Goal: Task Accomplishment & Management: Use online tool/utility

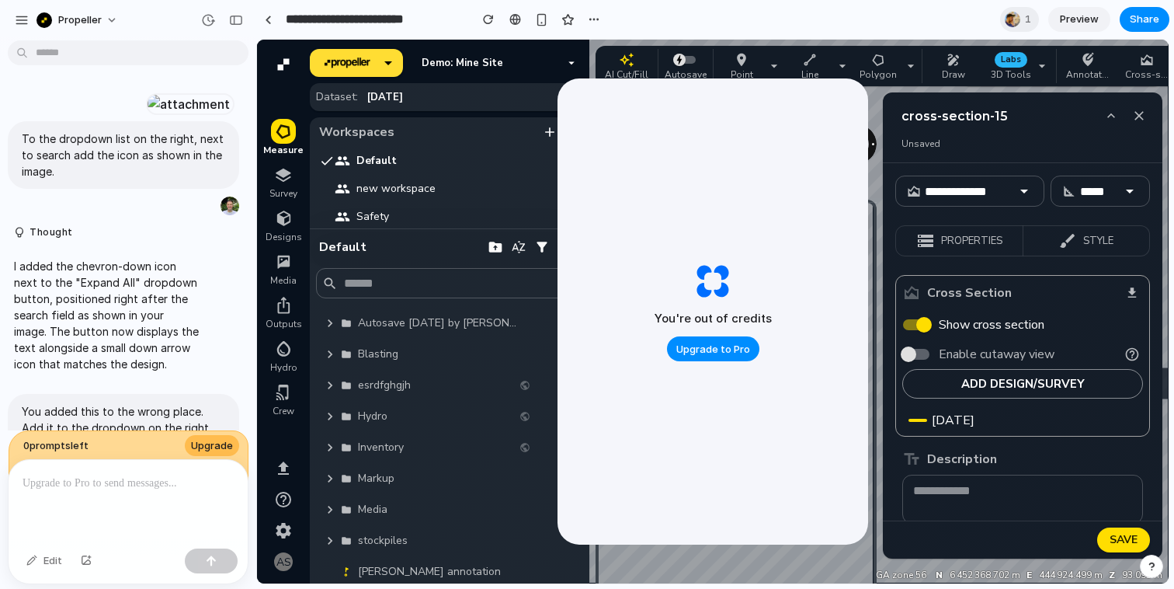
scroll to position [2153, 0]
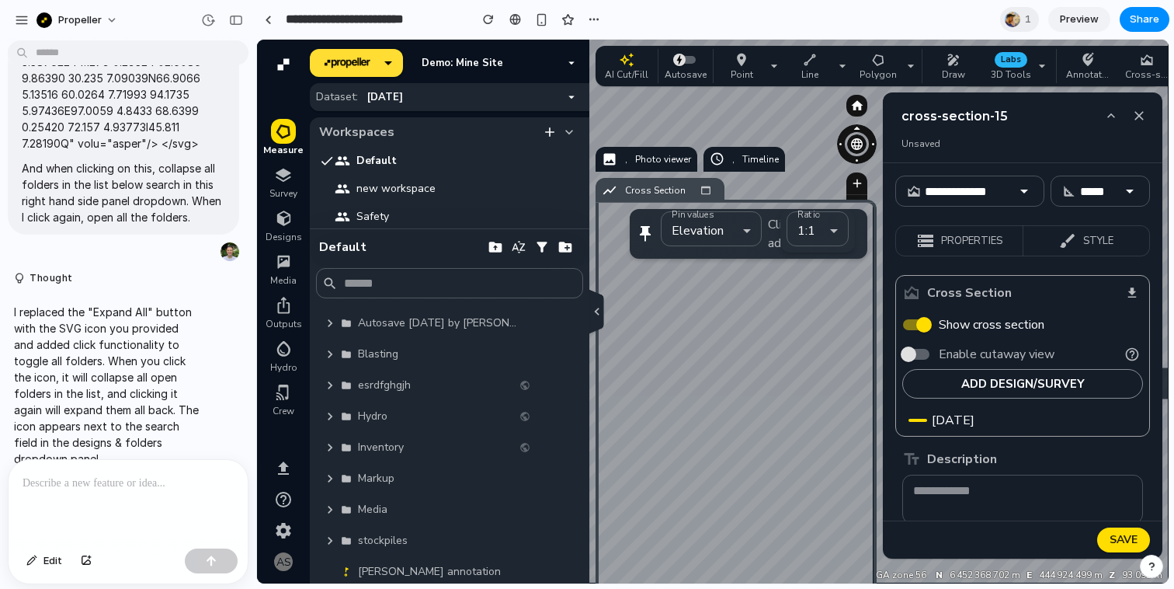
scroll to position [2363, 0]
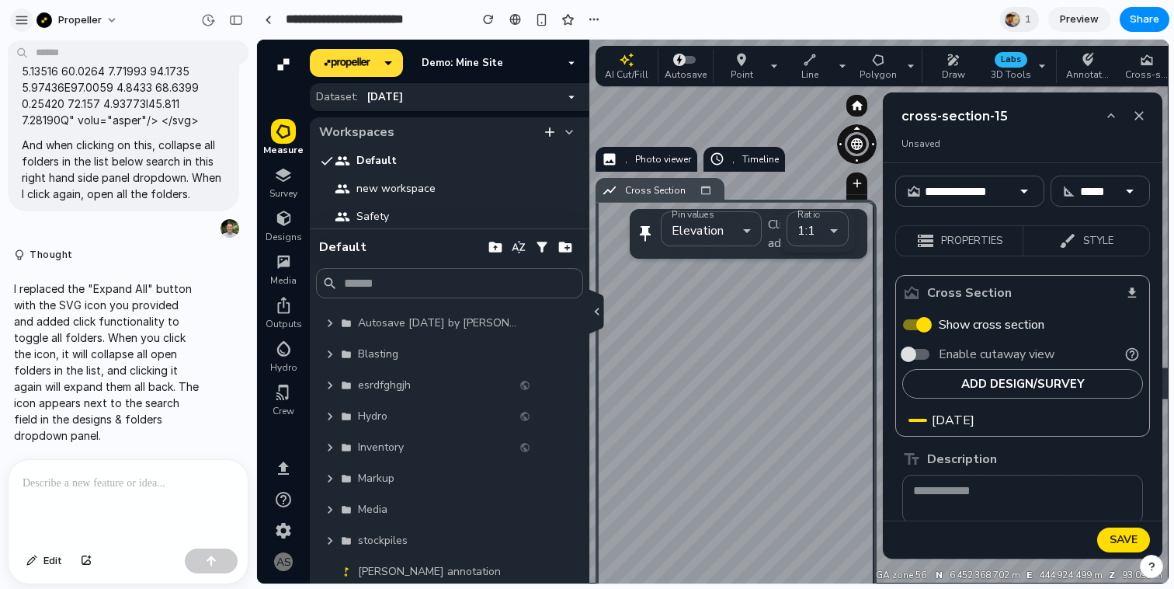
click at [25, 16] on div "button" at bounding box center [22, 20] width 14 height 14
click at [26, 19] on div "button" at bounding box center [22, 20] width 14 height 14
click at [266, 18] on div at bounding box center [268, 20] width 7 height 9
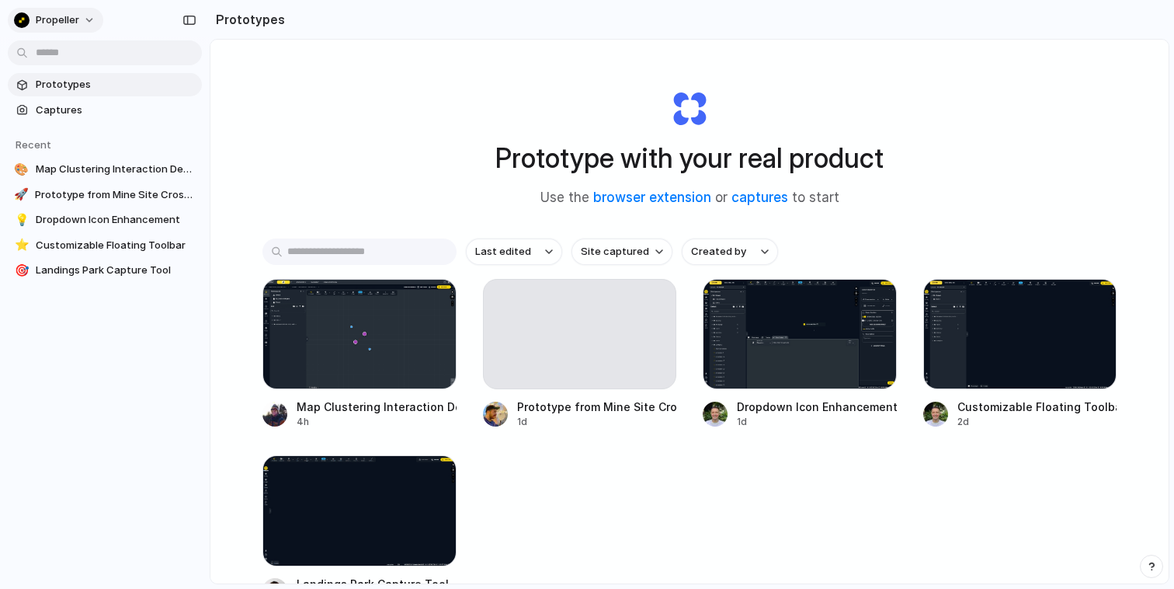
click at [89, 15] on button "Propeller" at bounding box center [56, 20] width 96 height 25
click at [65, 51] on span "Settings" at bounding box center [57, 55] width 43 height 16
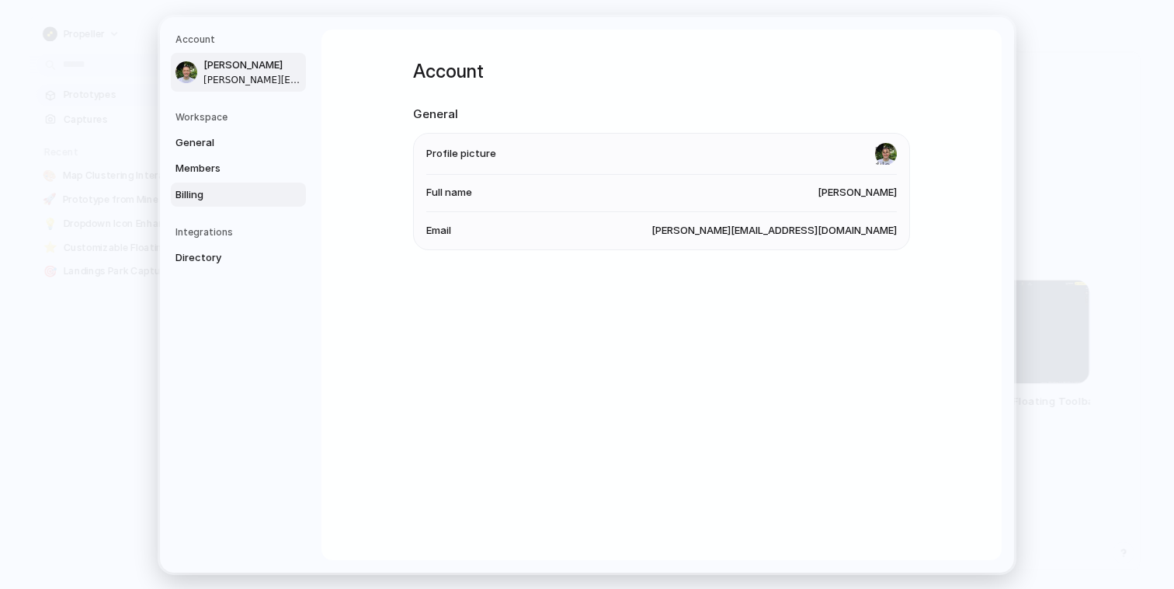
click at [193, 185] on link "Billing" at bounding box center [238, 194] width 135 height 25
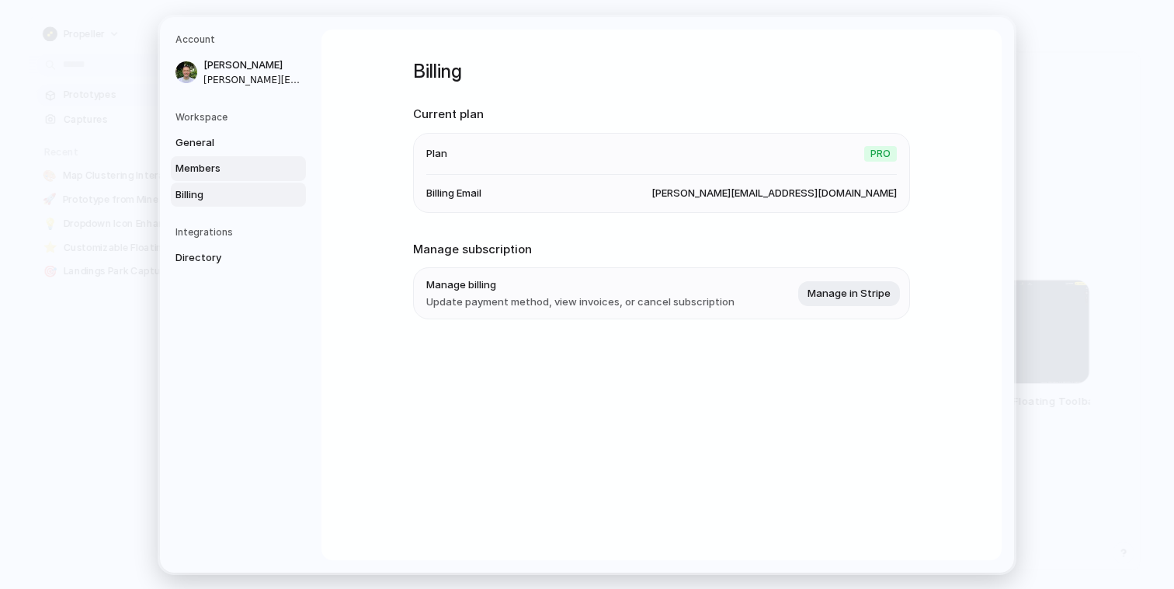
click at [213, 170] on span "Members" at bounding box center [224, 169] width 99 height 16
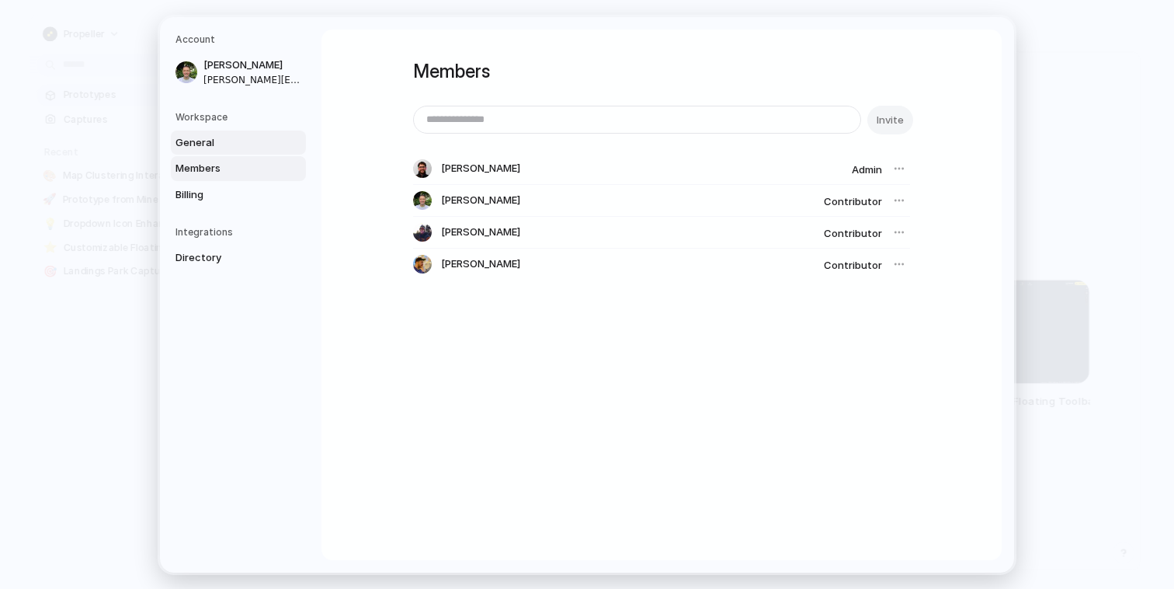
click at [208, 137] on span "General" at bounding box center [224, 142] width 99 height 16
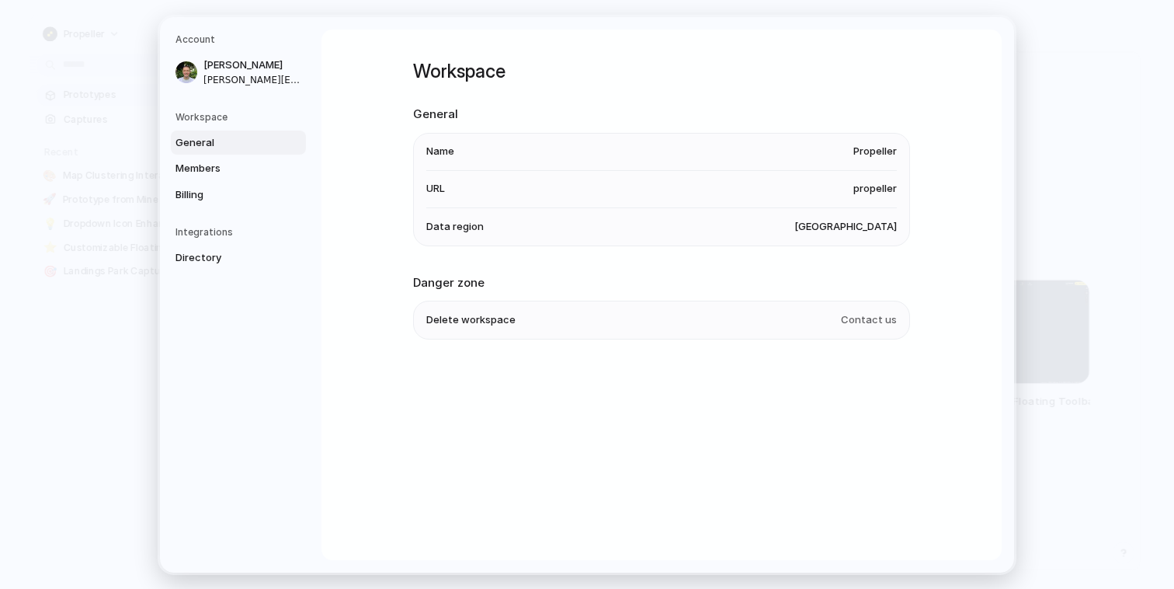
click at [215, 118] on h5 "Workspace" at bounding box center [240, 116] width 130 height 14
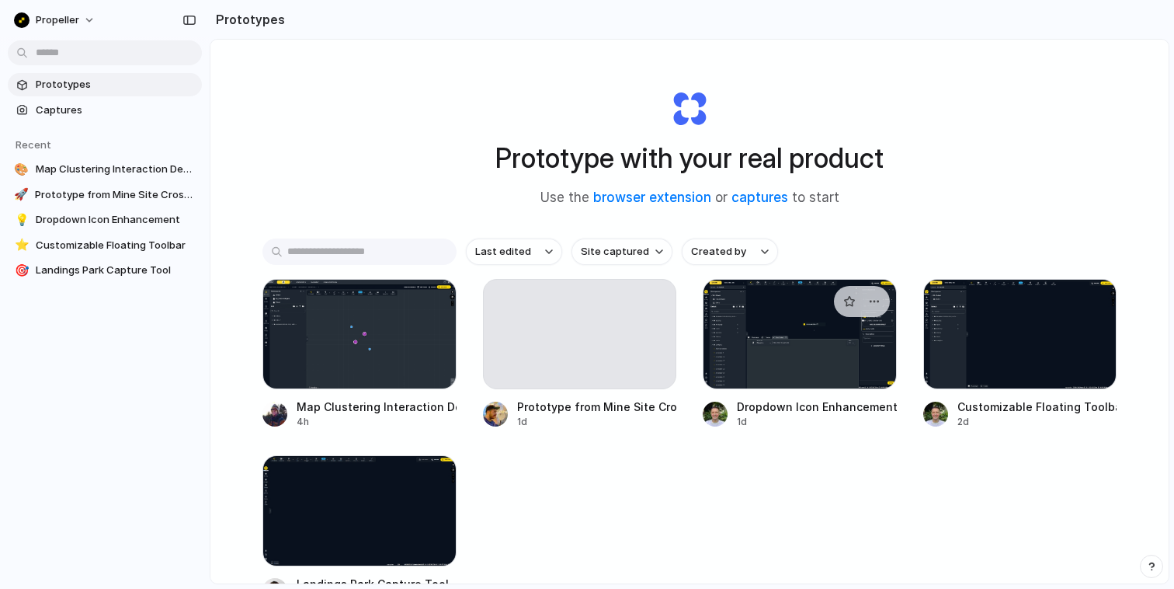
click at [797, 356] on div at bounding box center [800, 334] width 194 height 110
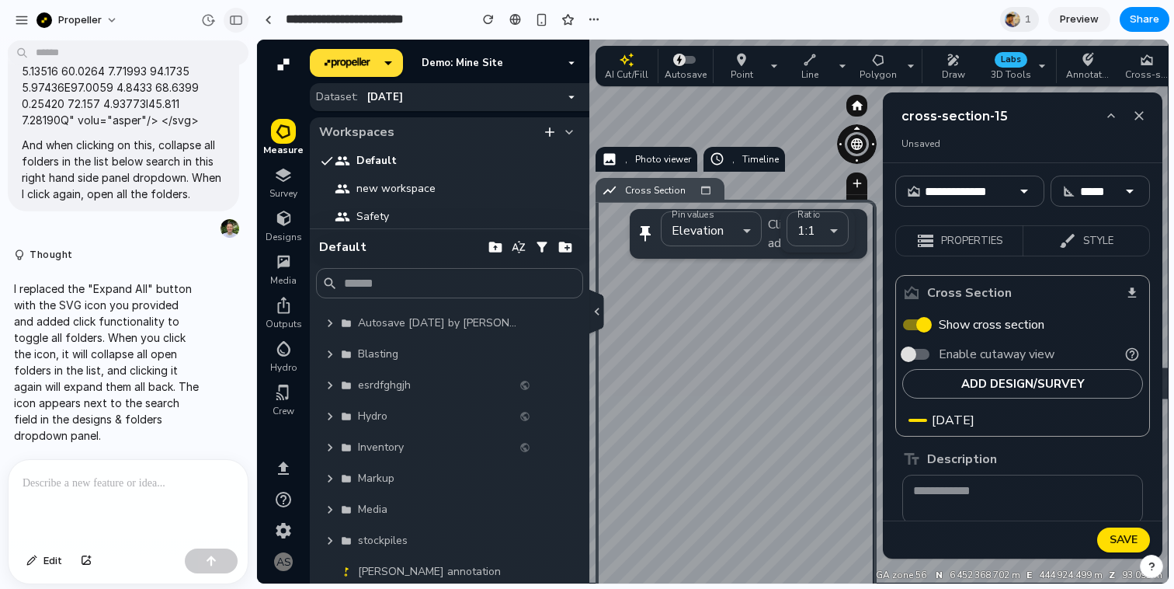
click at [235, 22] on div "button" at bounding box center [236, 20] width 14 height 11
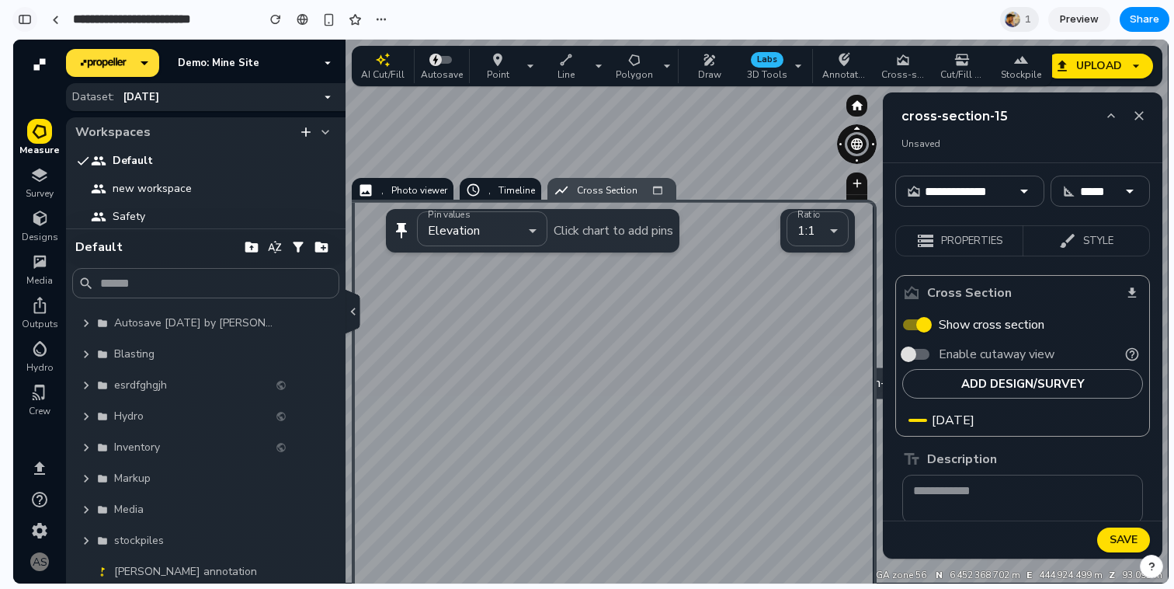
click at [23, 19] on div "button" at bounding box center [25, 19] width 14 height 11
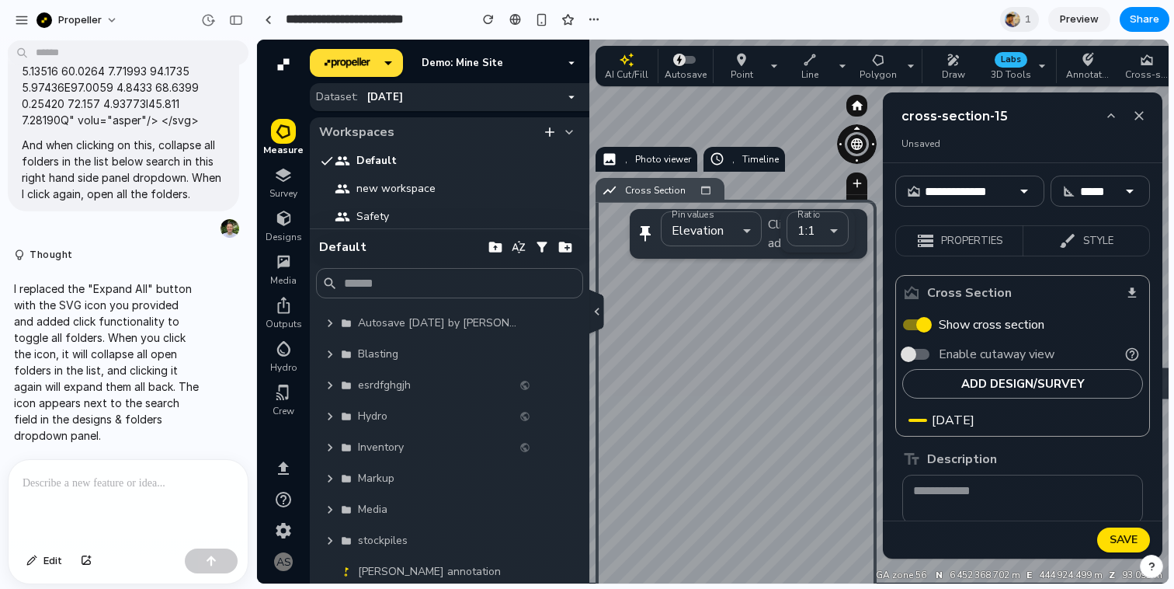
scroll to position [2363, 0]
click at [232, 23] on div "button" at bounding box center [236, 20] width 14 height 11
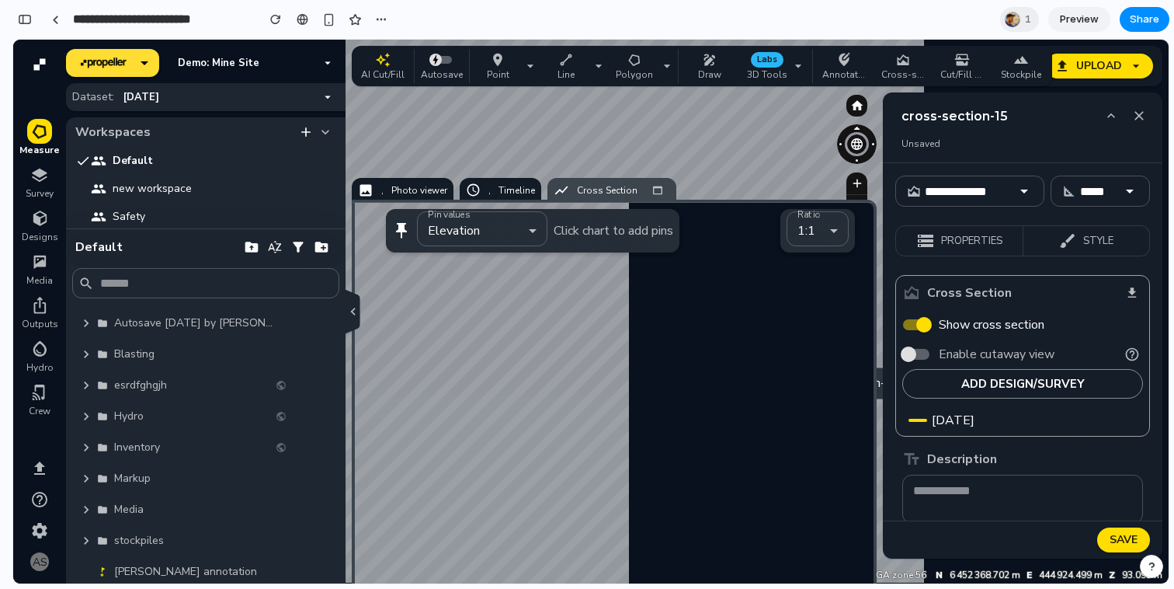
scroll to position [3190, 0]
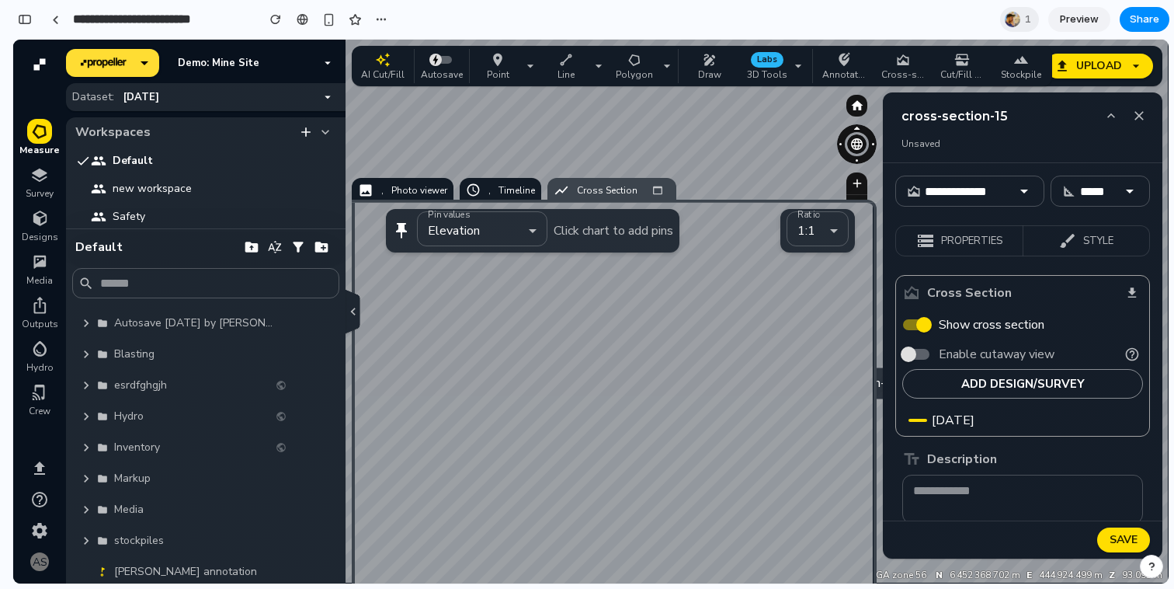
click at [15, 7] on div "**********" at bounding box center [202, 19] width 380 height 34
click at [17, 22] on button "button" at bounding box center [24, 19] width 25 height 25
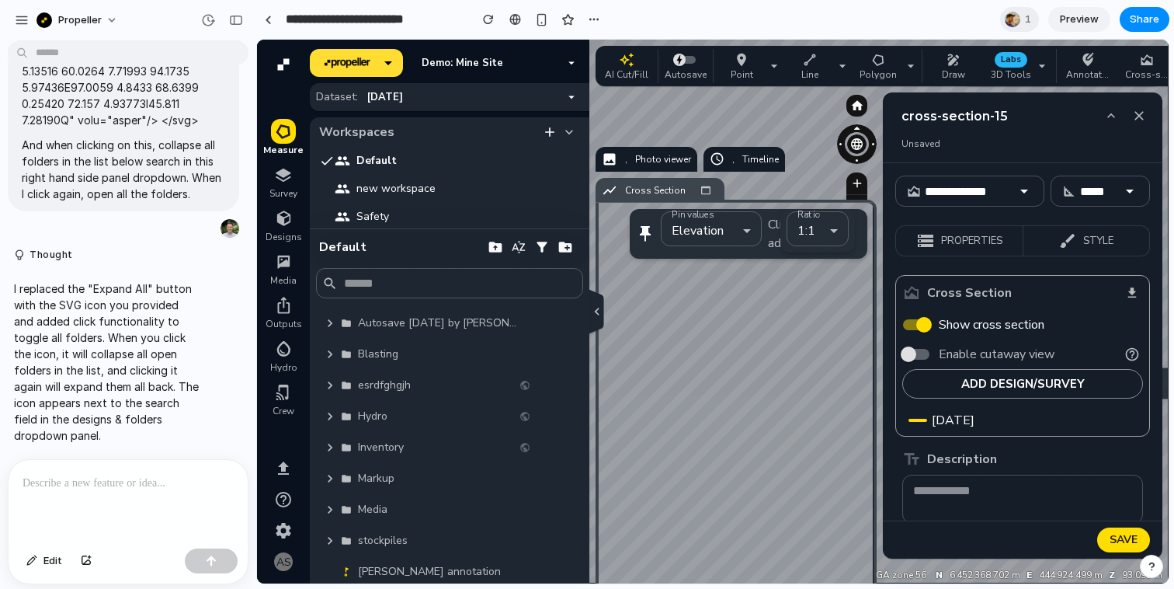
click at [64, 502] on div at bounding box center [128, 501] width 239 height 82
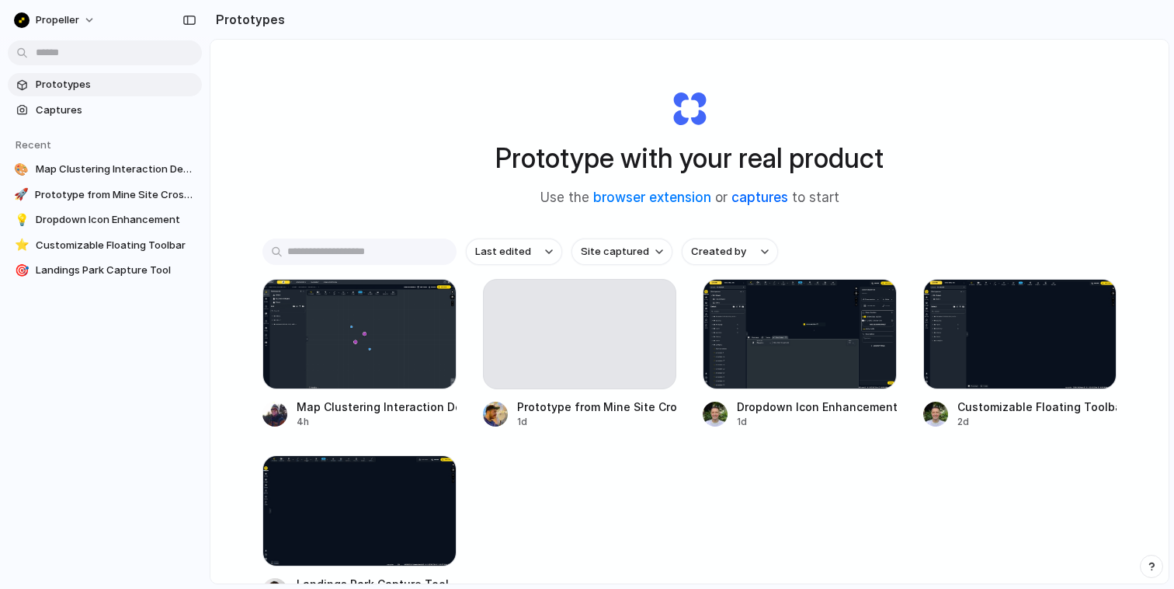
click at [751, 201] on link "captures" at bounding box center [759, 197] width 57 height 16
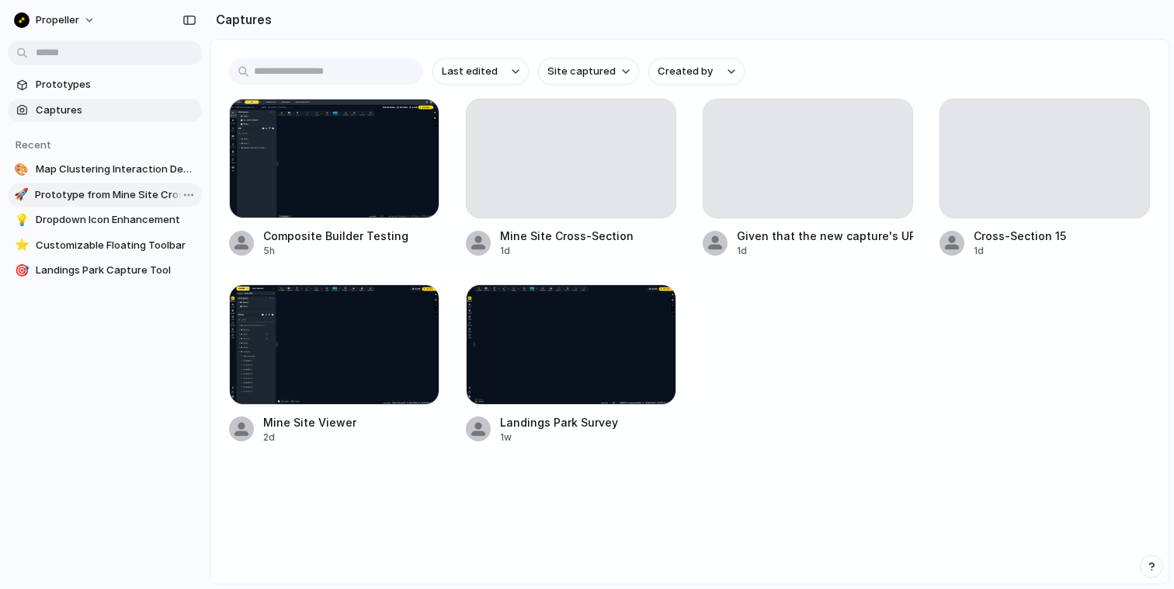
click at [57, 188] on span "Prototype from Mine Site Cross-Section" at bounding box center [115, 195] width 161 height 16
click at [62, 242] on span "Customizable Floating Toolbar" at bounding box center [116, 246] width 160 height 16
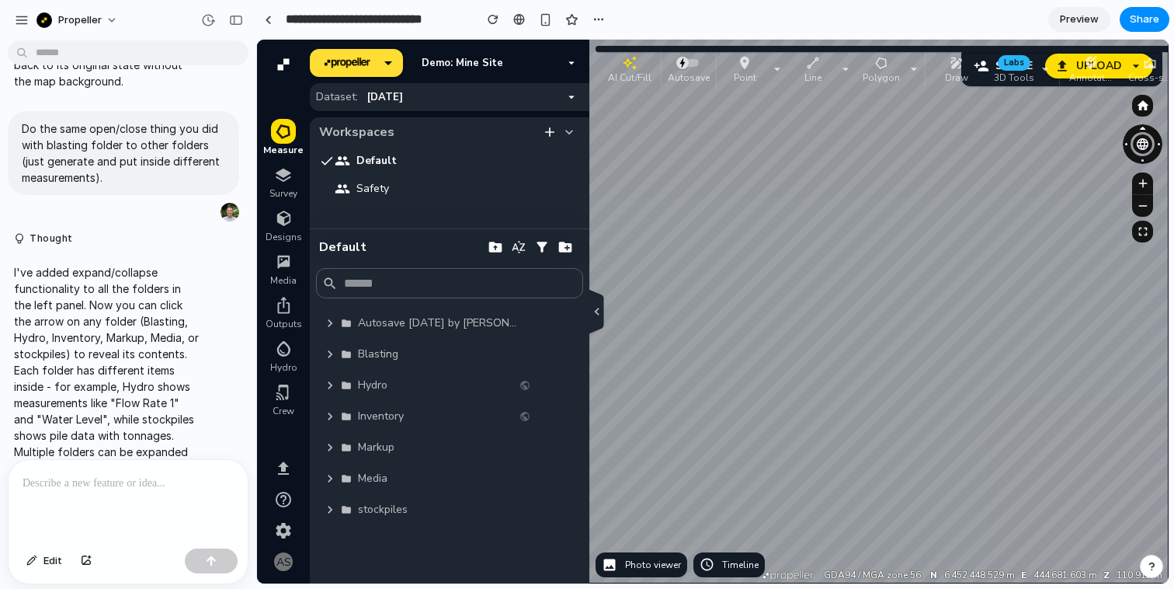
click at [95, 472] on div at bounding box center [128, 501] width 239 height 82
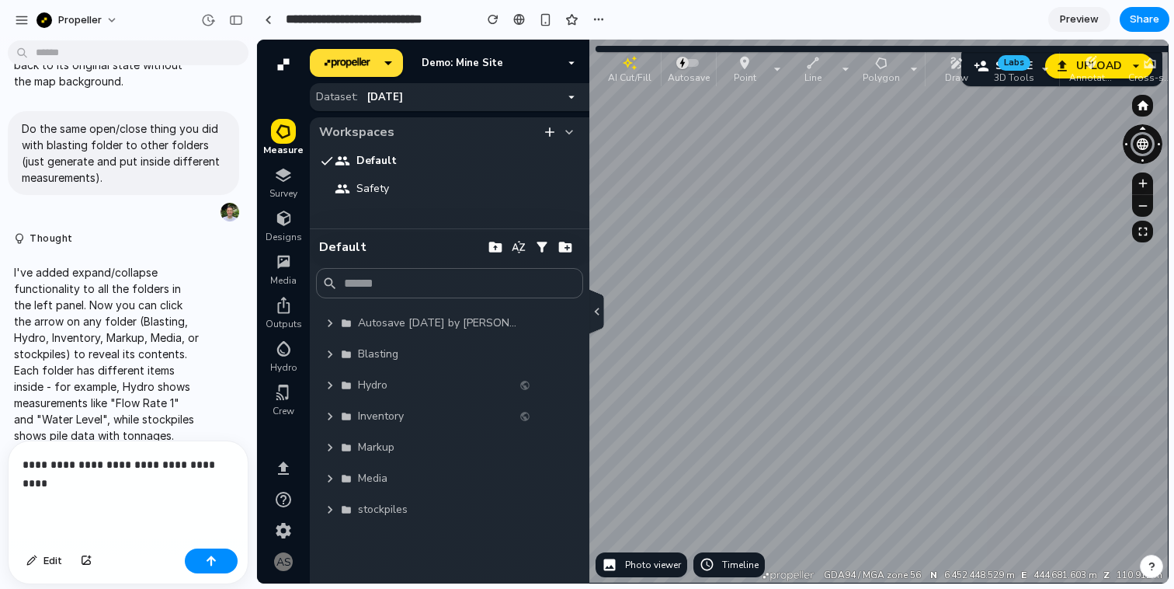
scroll to position [2110, 0]
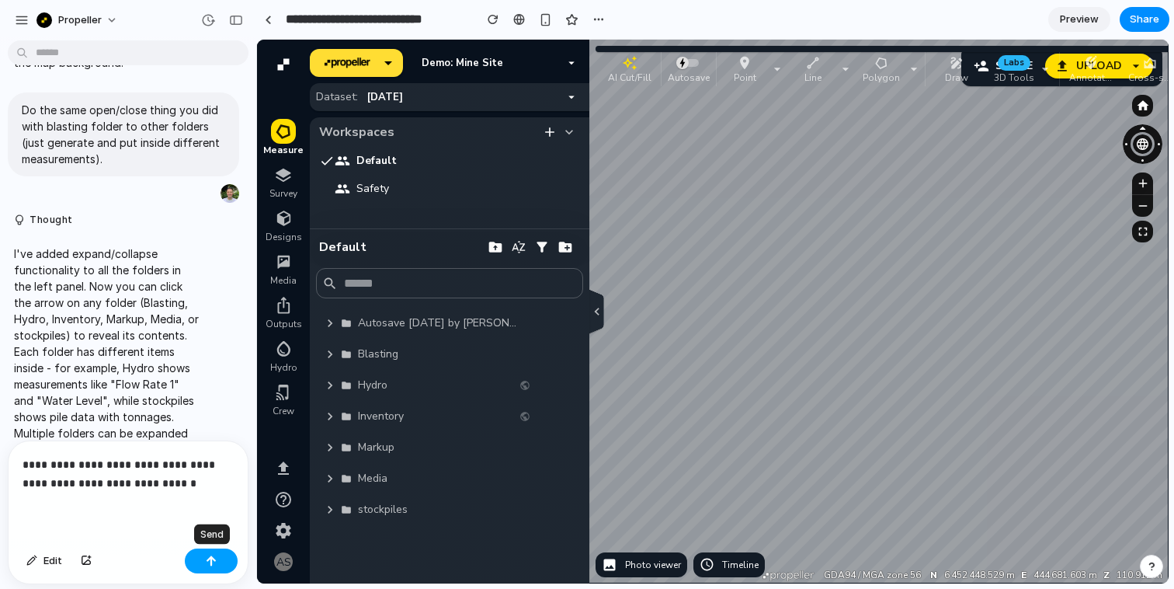
click at [217, 561] on button "button" at bounding box center [211, 560] width 53 height 25
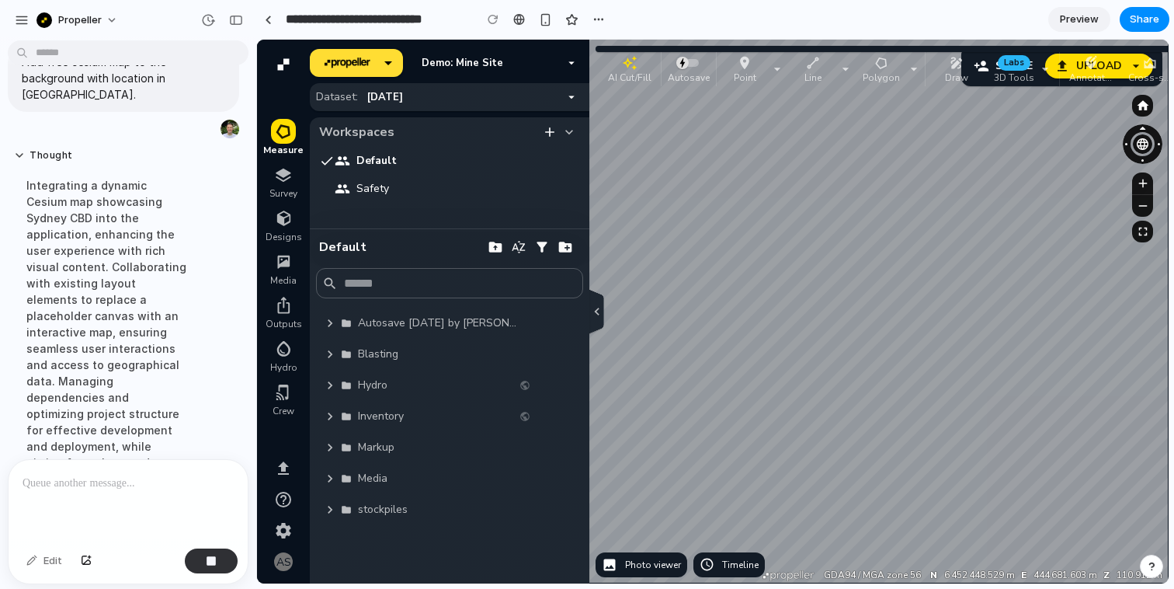
scroll to position [2579, 0]
click at [102, 389] on div "Integrating a dynamic Cesium map showcasing Sydney CBD into the application, en…" at bounding box center [106, 380] width 185 height 426
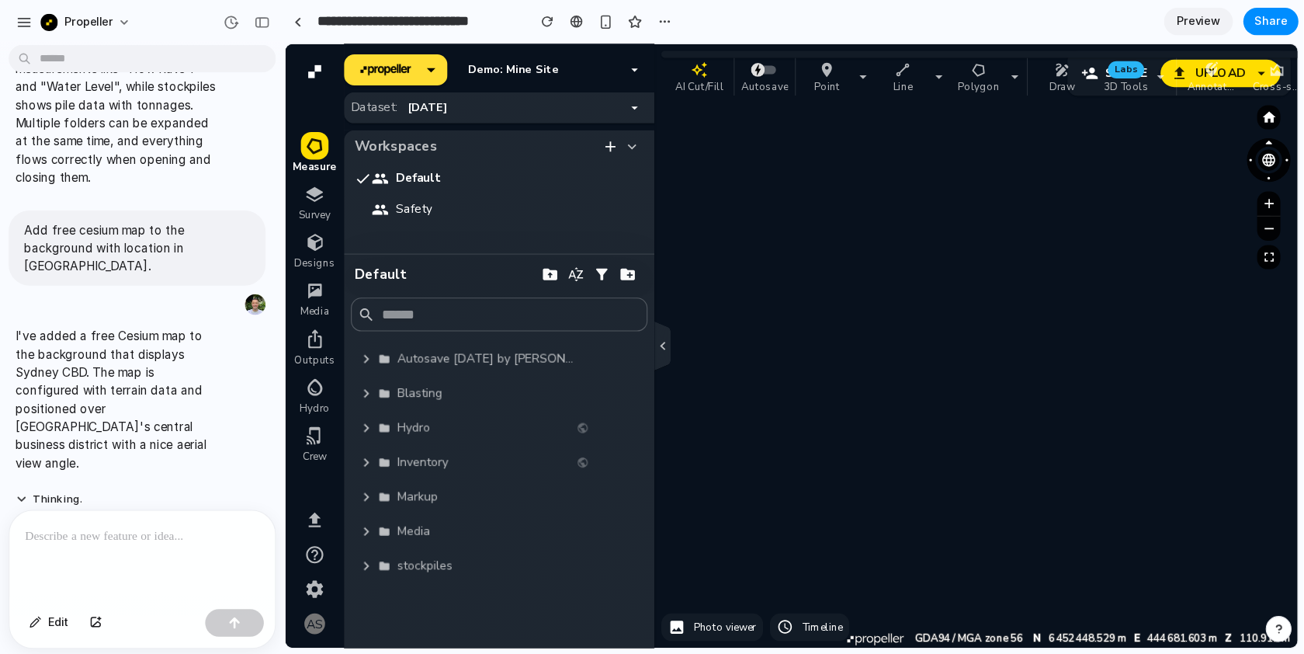
scroll to position [2732, 0]
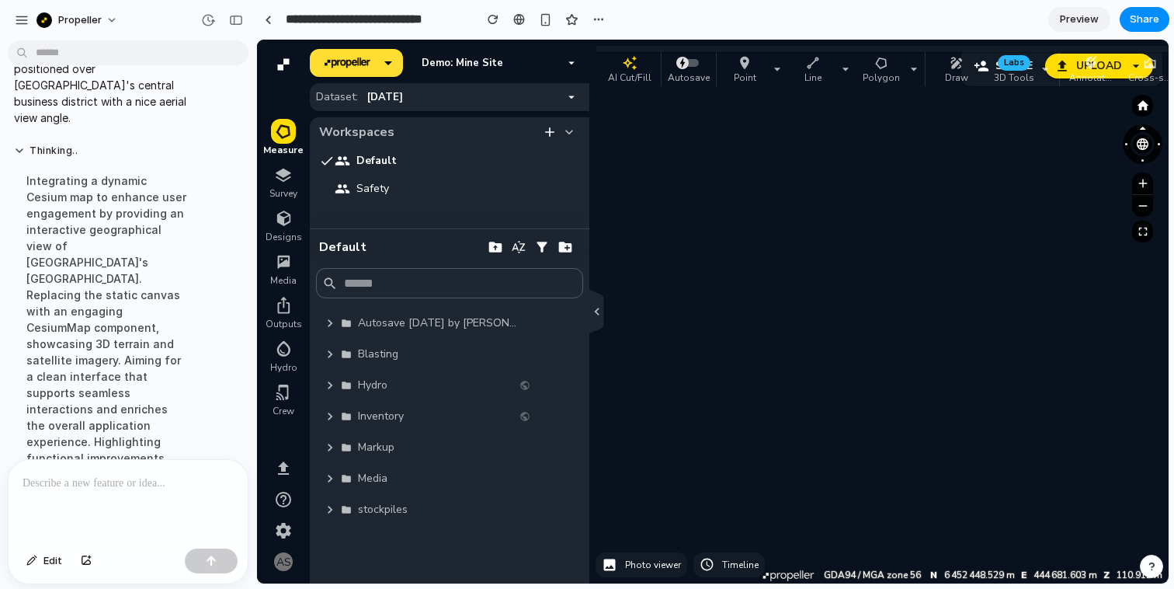
click at [597, 307] on icon "button" at bounding box center [596, 311] width 16 height 19
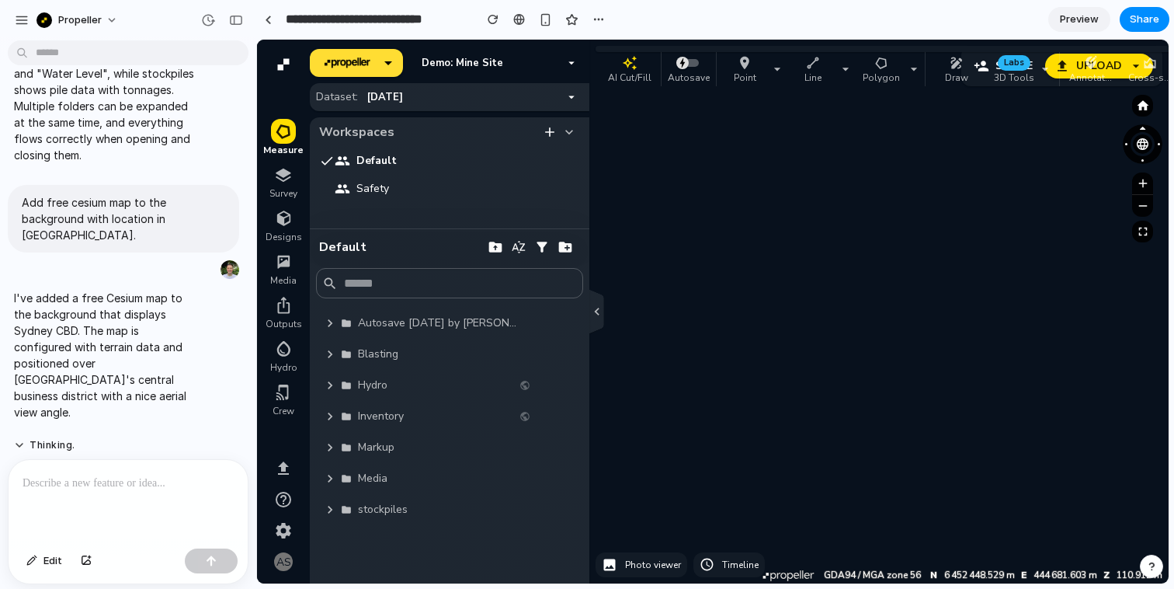
scroll to position [2437, 0]
click at [22, 503] on div at bounding box center [128, 501] width 239 height 82
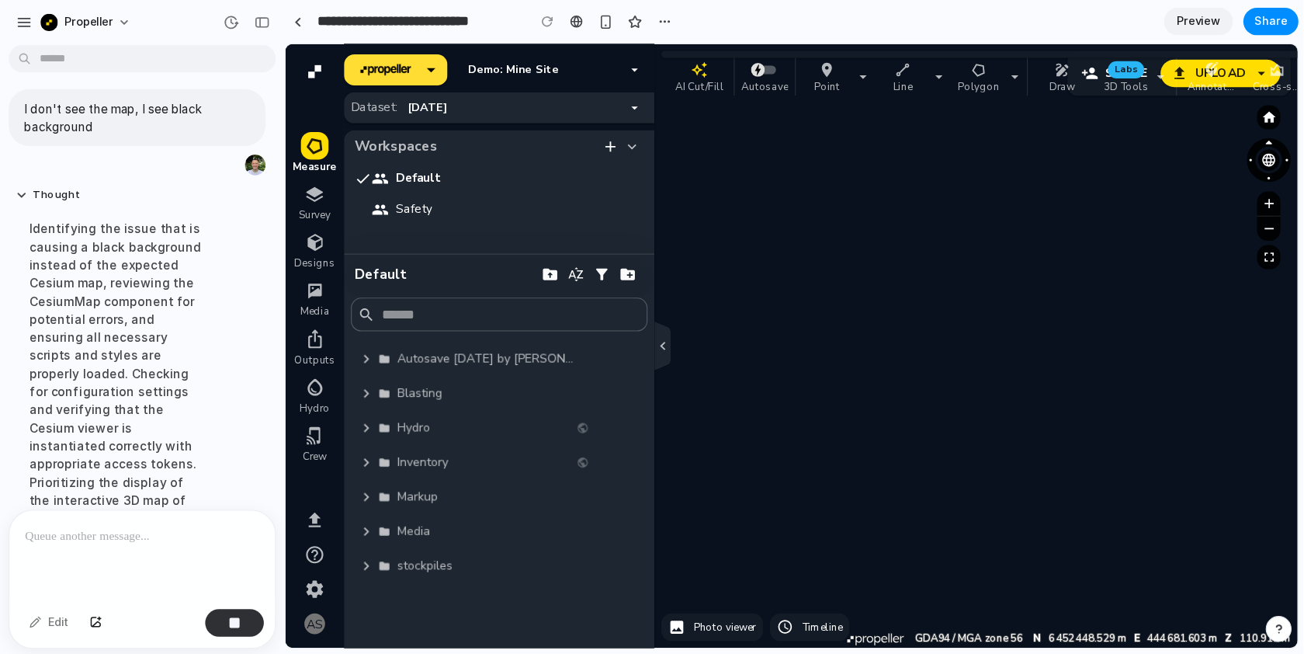
scroll to position [2857, 0]
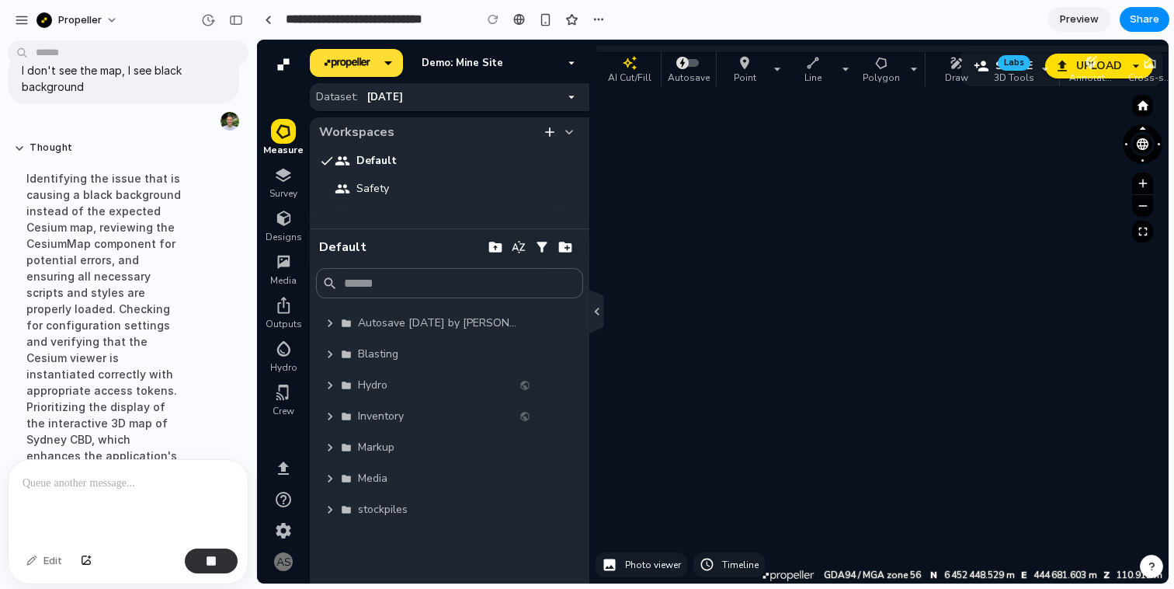
click at [1066, 64] on div "button" at bounding box center [1091, 63] width 50 height 16
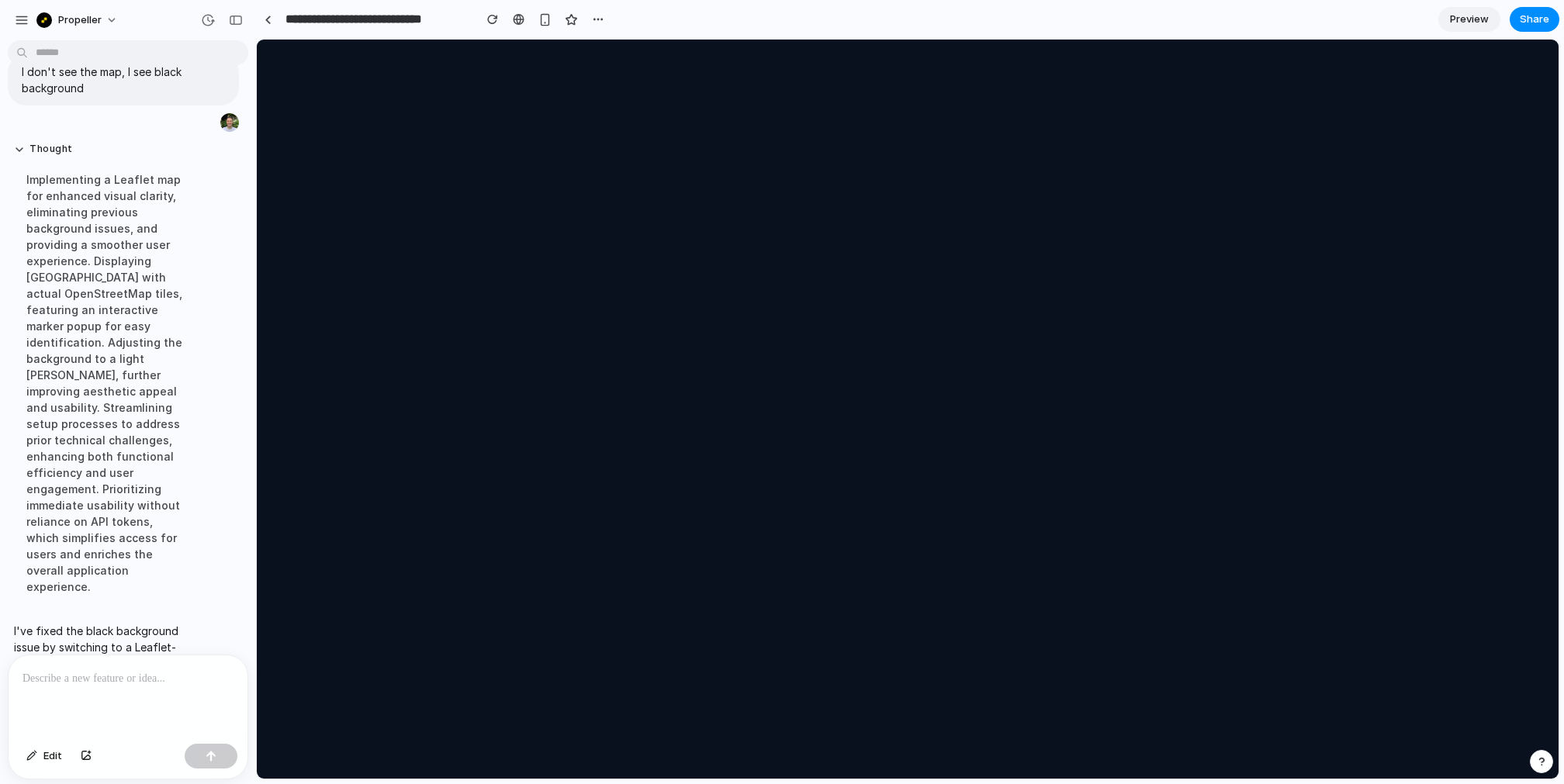
scroll to position [0, 0]
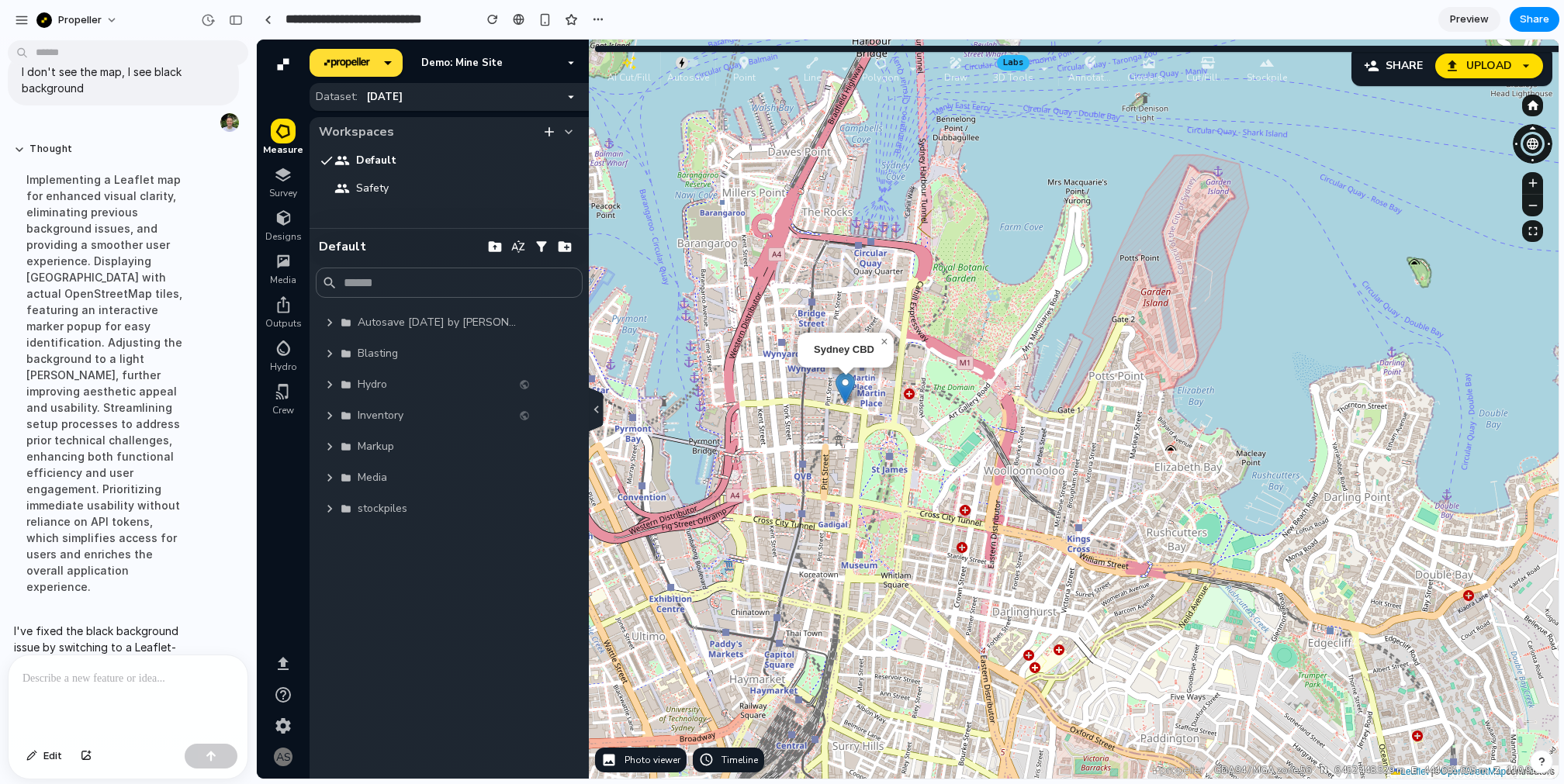
drag, startPoint x: 1014, startPoint y: 486, endPoint x: 925, endPoint y: 481, distance: 89.1
click at [925, 481] on div "Sydney CBD × Leaflet | © OpenStreetMap contributors" at bounding box center [934, 409] width 1249 height 739
click at [887, 347] on span "×" at bounding box center [883, 341] width 7 height 13
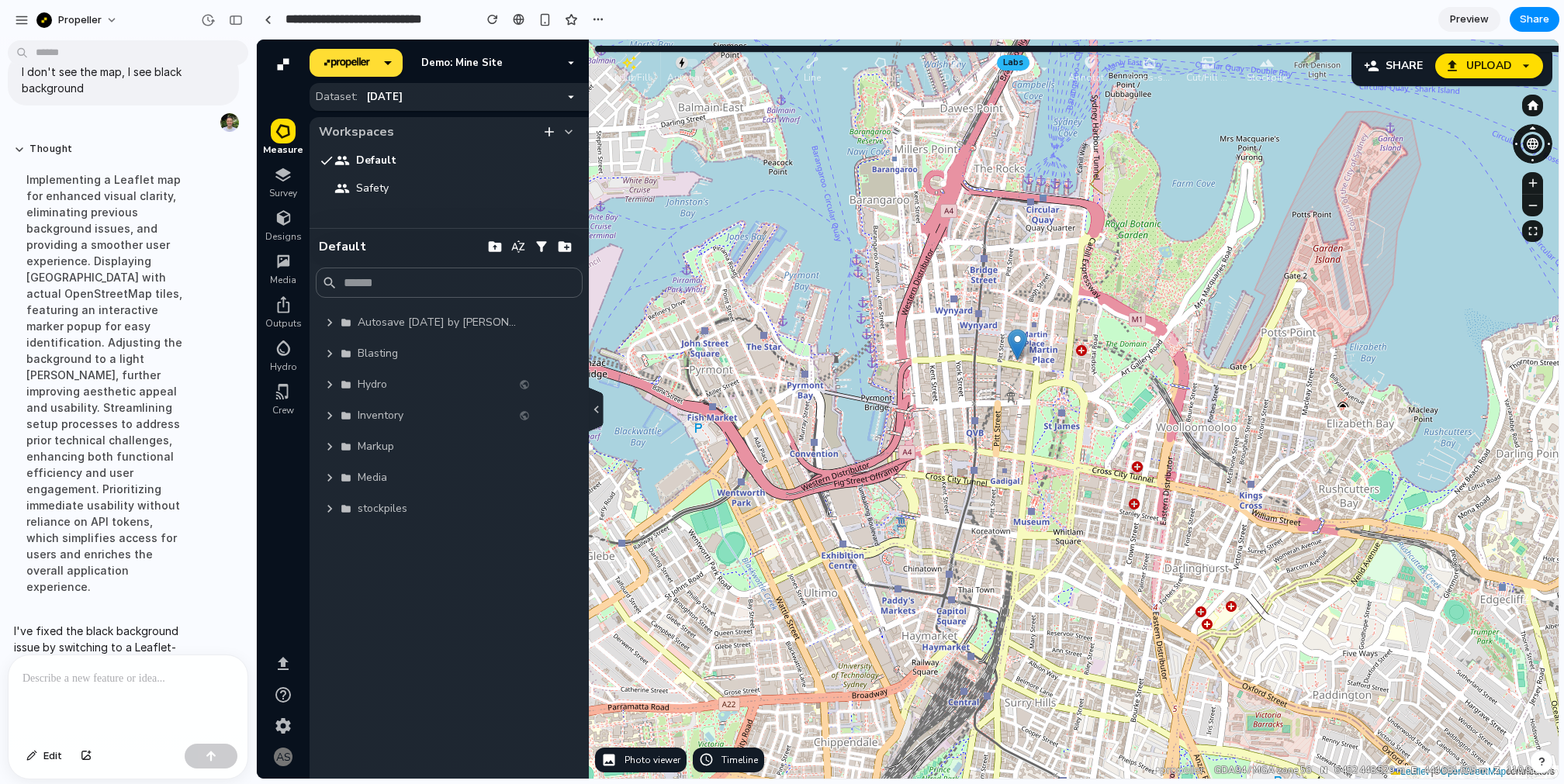
drag, startPoint x: 801, startPoint y: 424, endPoint x: 973, endPoint y: 382, distance: 177.1
click at [973, 382] on div "Leaflet | © OpenStreetMap contributors" at bounding box center [934, 409] width 1249 height 739
click at [117, 587] on p at bounding box center [128, 678] width 211 height 19
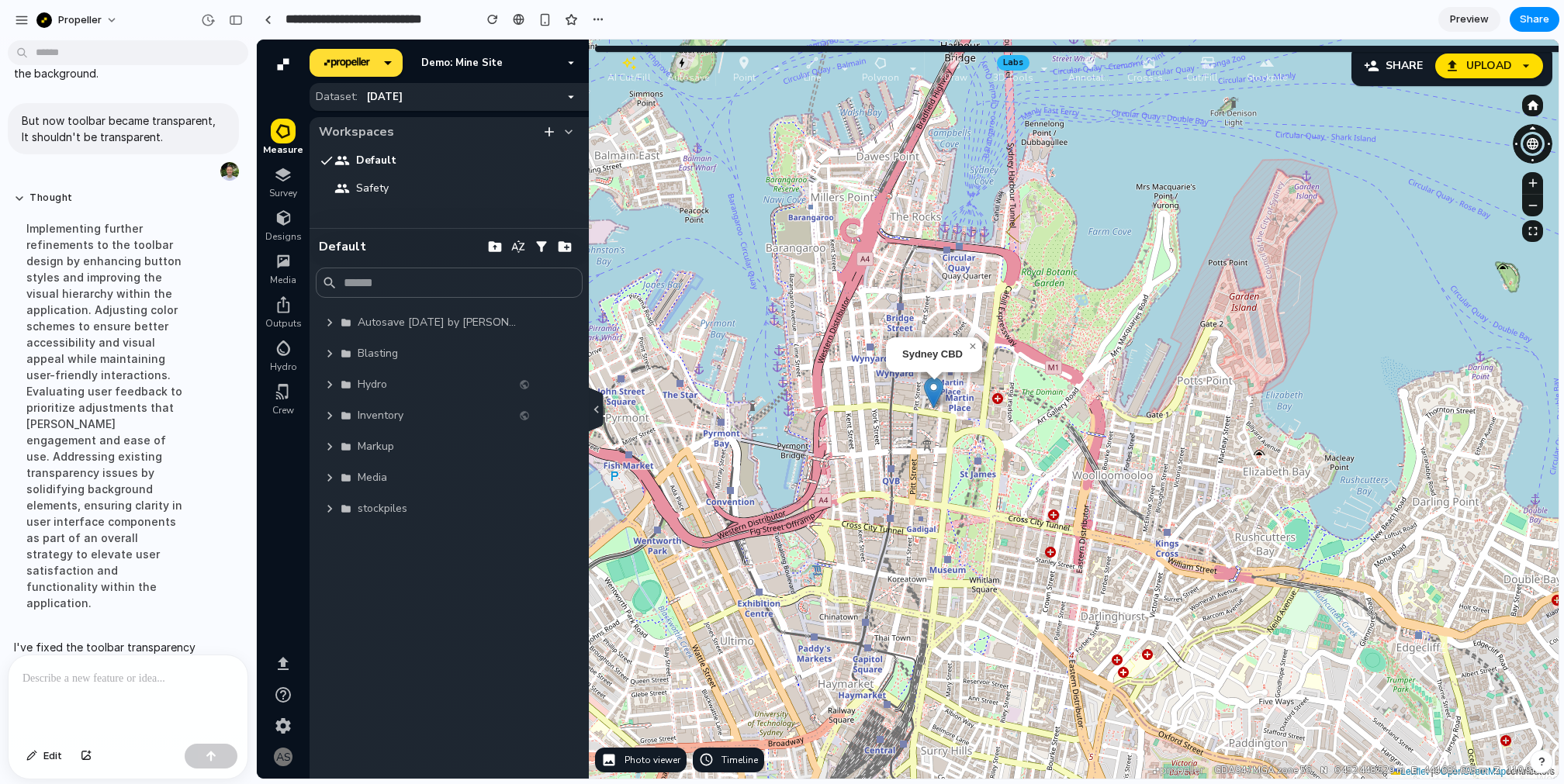
drag, startPoint x: 1050, startPoint y: 349, endPoint x: 944, endPoint y: 355, distance: 106.2
click at [944, 355] on div "Sydney CBD × Leaflet | © OpenStreetMap contributors Data provided by: × propell…" at bounding box center [934, 409] width 1249 height 739
click at [654, 72] on button "AI Cut/Fill" at bounding box center [630, 69] width 56 height 34
click at [976, 344] on div "Sydney CBD × Leaflet | © OpenStreetMap contributors Data provided by: × propell…" at bounding box center [934, 409] width 1249 height 739
click at [970, 347] on div "Sydney CBD × Leaflet | © OpenStreetMap contributors Data provided by: × propell…" at bounding box center [934, 409] width 1249 height 739
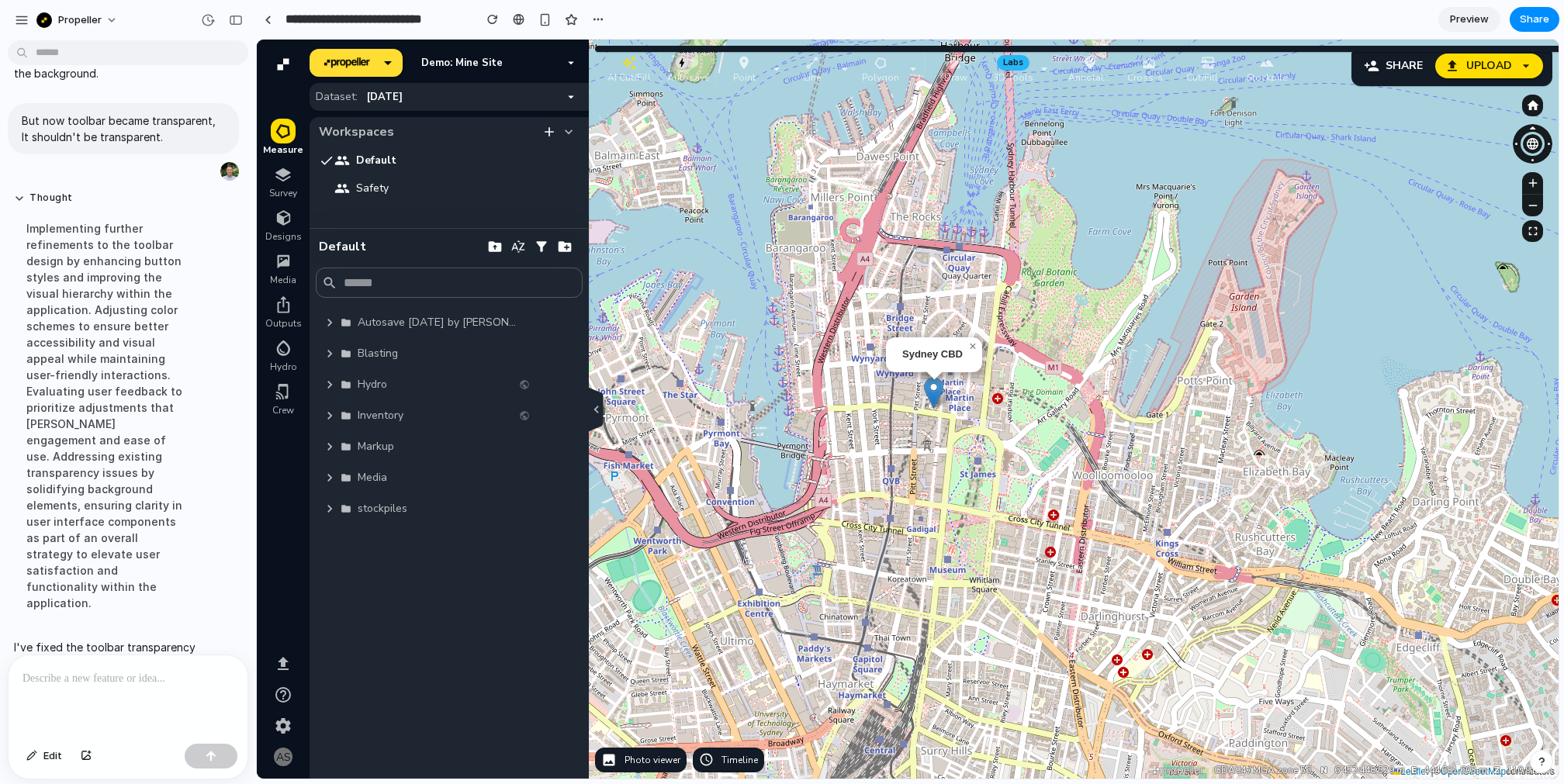
click at [968, 356] on div "Sydney CBD × Leaflet | © OpenStreetMap contributors Data provided by: × propell…" at bounding box center [934, 409] width 1249 height 739
click at [832, 455] on div "Sydney CBD × Leaflet | © OpenStreetMap contributors Data provided by: × propell…" at bounding box center [934, 409] width 1249 height 739
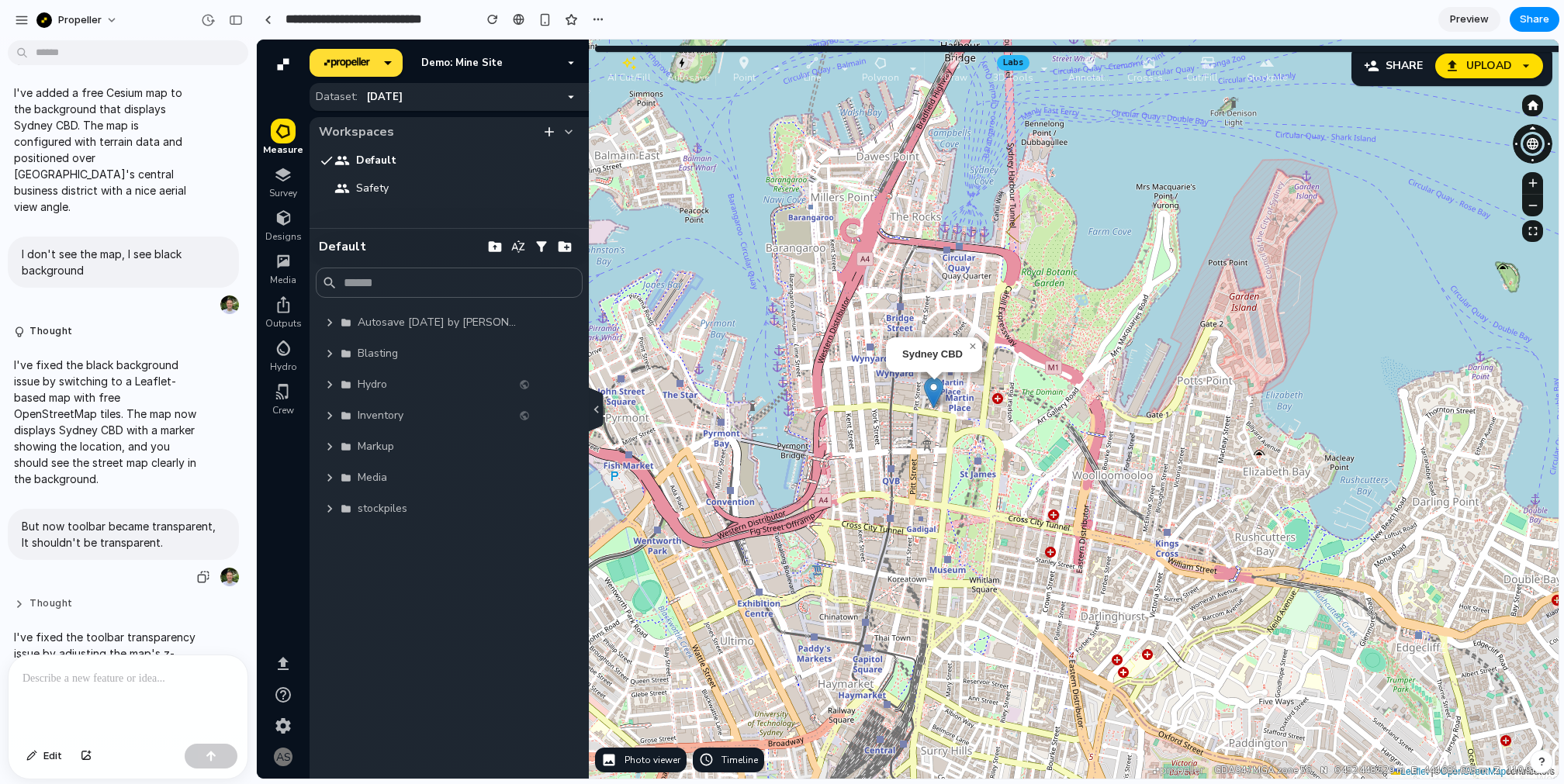
scroll to position [2693, 0]
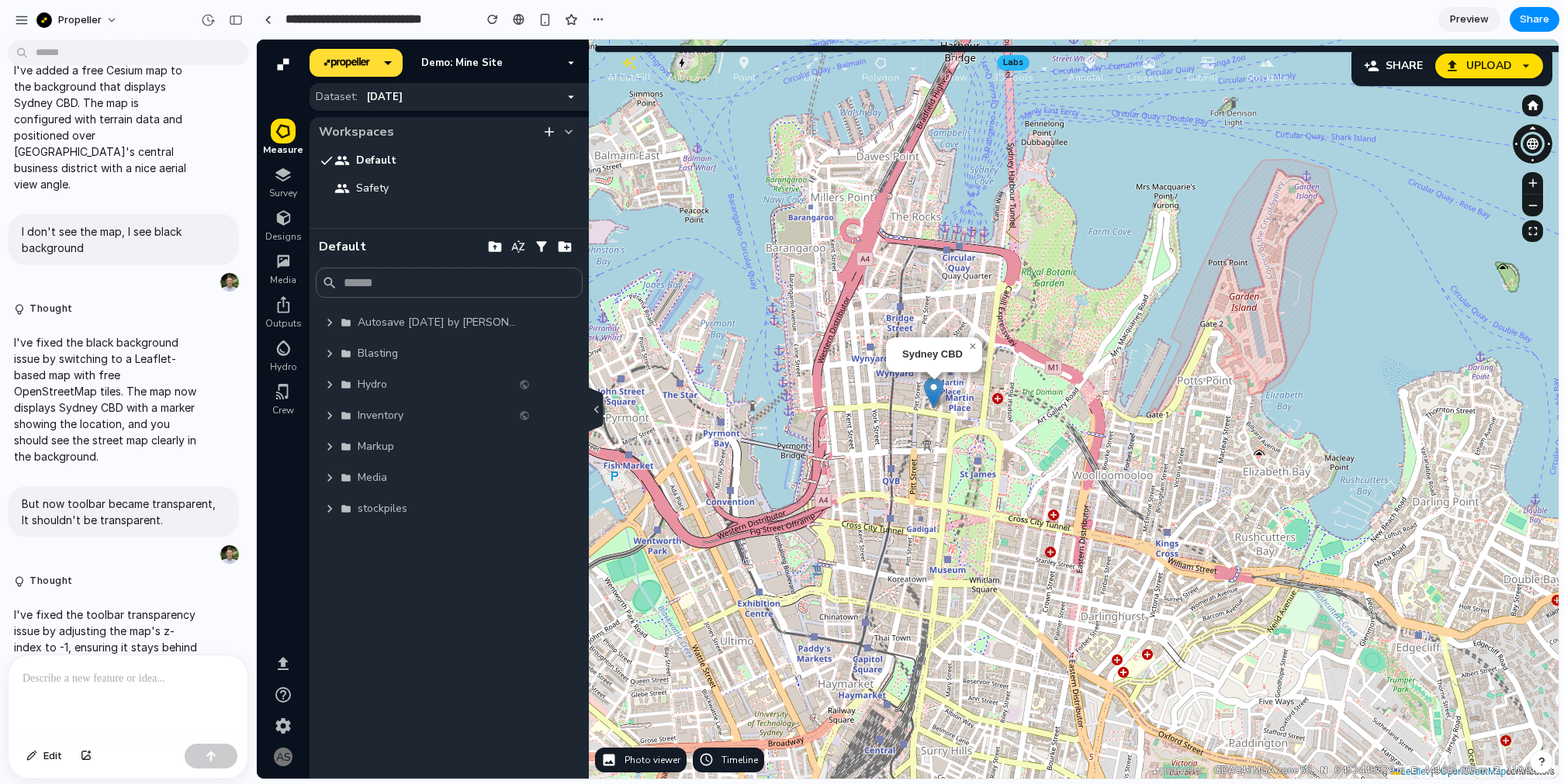
click at [175, 678] on p at bounding box center [128, 678] width 211 height 19
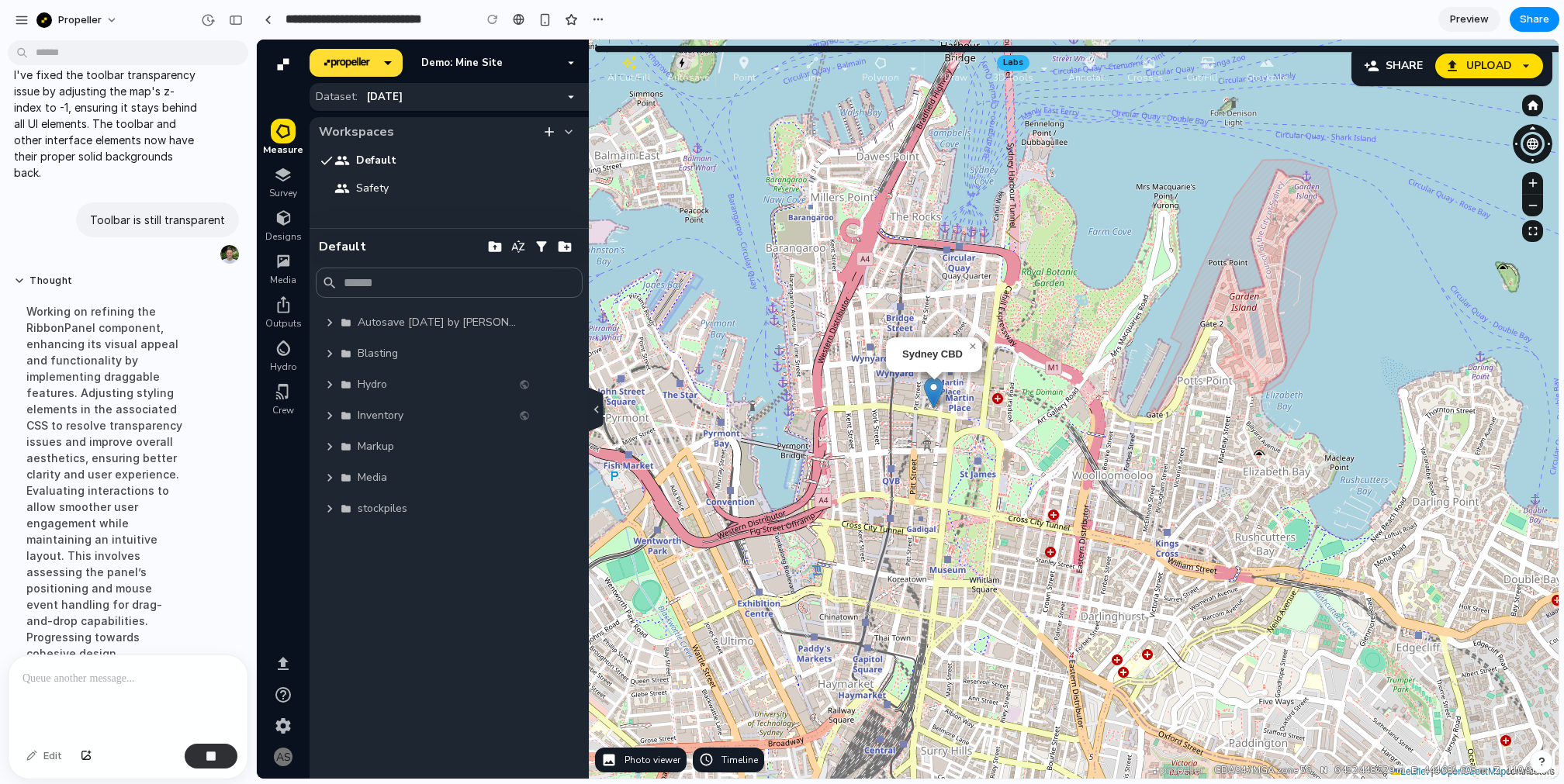
scroll to position [3234, 0]
click at [972, 346] on div "Sydney CBD × Leaflet | © OpenStreetMap contributors Data provided by: × propell…" at bounding box center [934, 409] width 1249 height 739
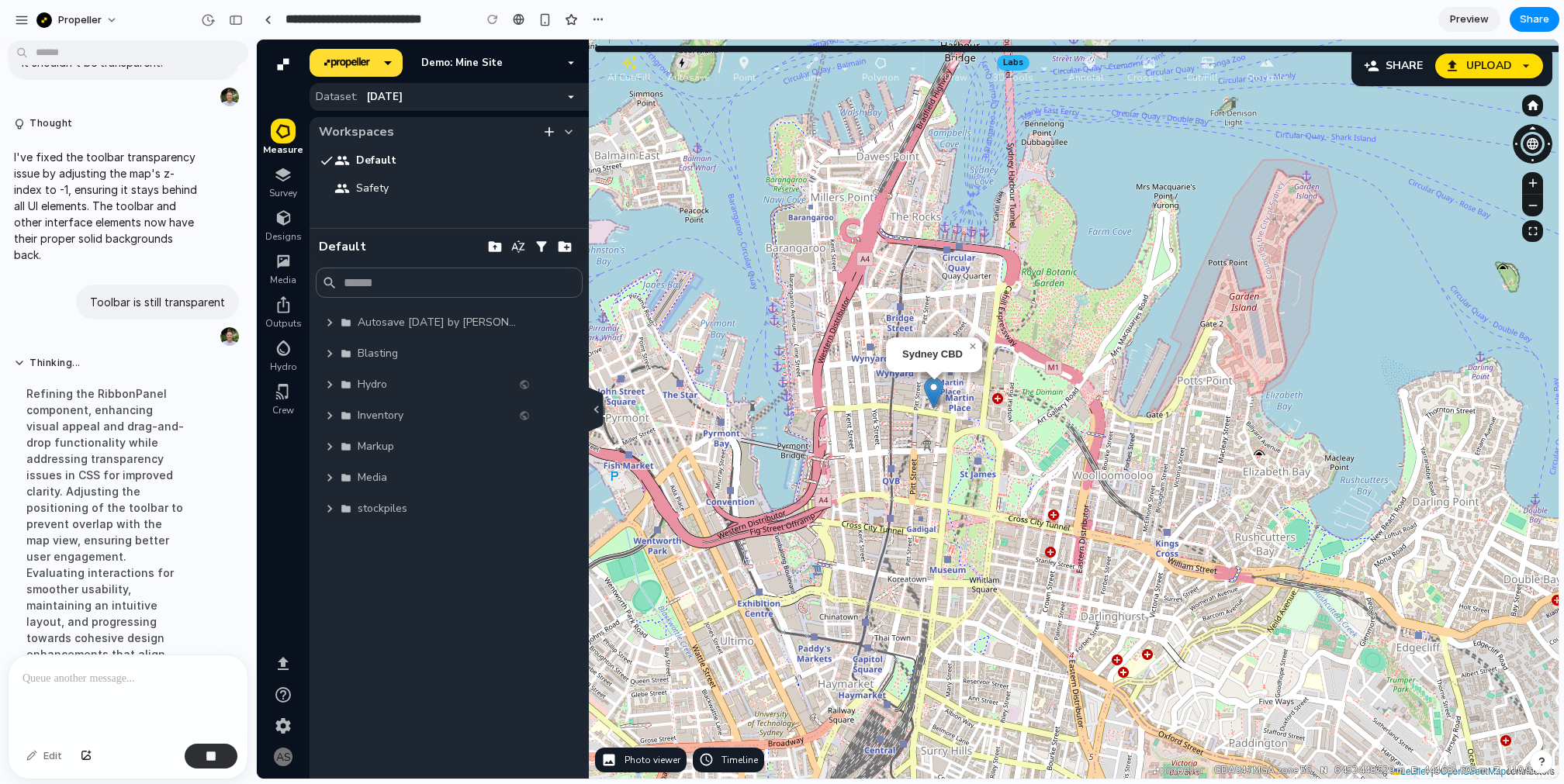
scroll to position [3217, 0]
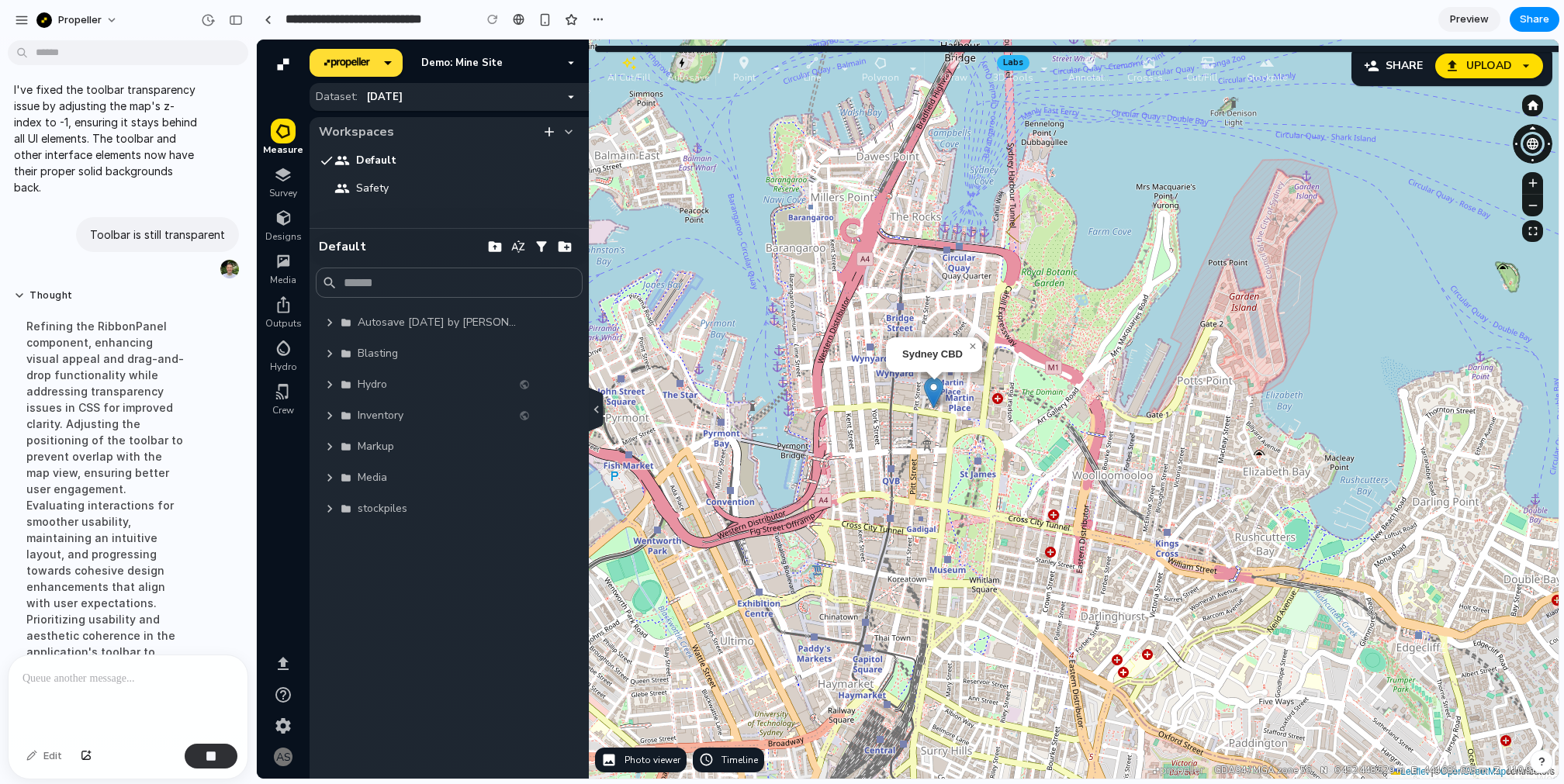
click at [970, 347] on div "Sydney CBD × Leaflet | © OpenStreetMap contributors Data provided by: × propell…" at bounding box center [934, 409] width 1249 height 739
drag, startPoint x: 782, startPoint y: 577, endPoint x: 817, endPoint y: 588, distance: 36.7
click at [817, 588] on div "Sydney CBD × Leaflet | © OpenStreetMap contributors Data provided by: × propell…" at bounding box center [934, 409] width 1249 height 739
click at [594, 403] on icon "button" at bounding box center [596, 408] width 16 height 19
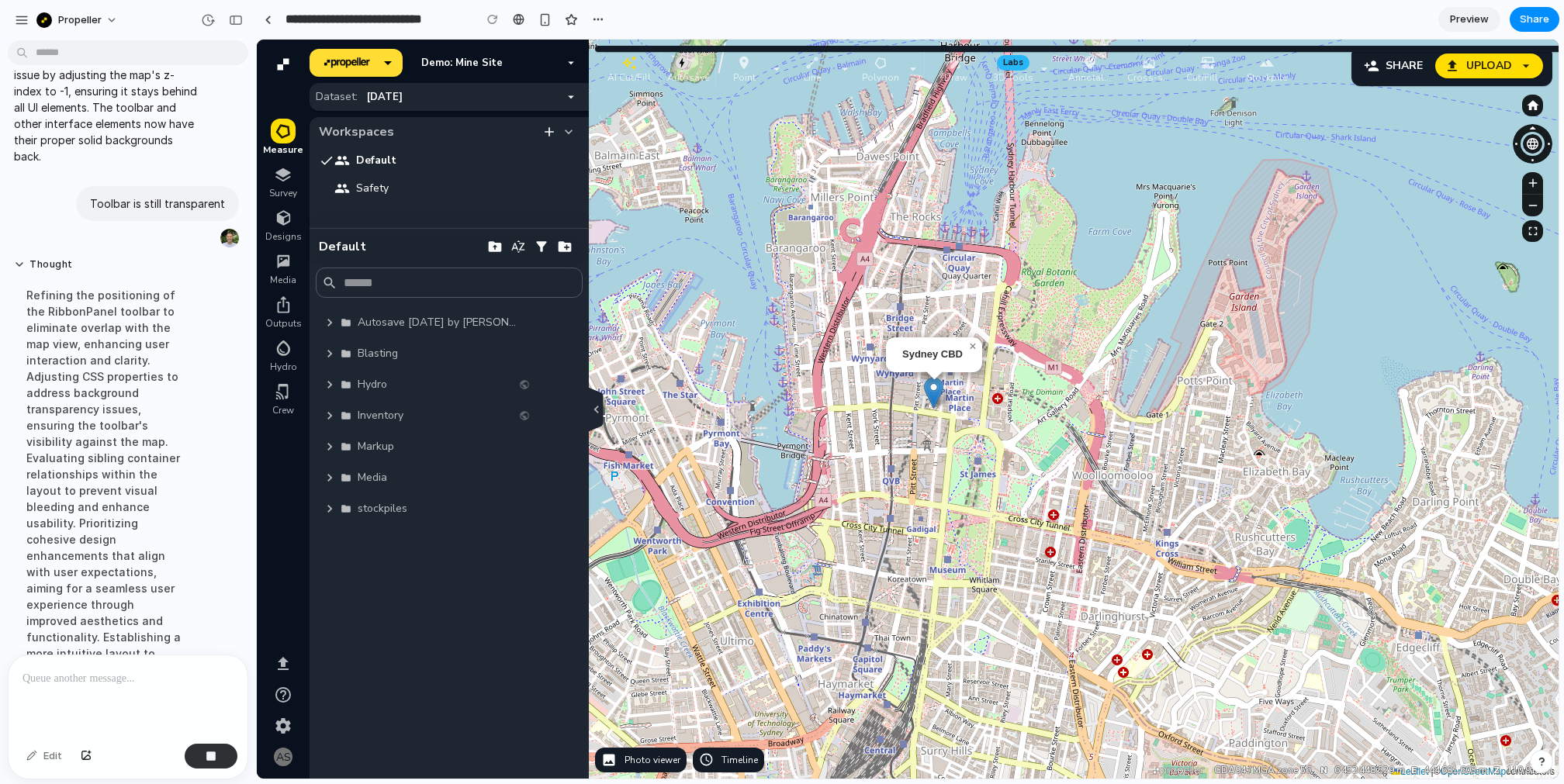
scroll to position [3250, 0]
click at [970, 348] on div "Sydney CBD × Leaflet | © OpenStreetMap contributors Data provided by: × propell…" at bounding box center [934, 409] width 1249 height 739
click at [973, 345] on div "Sydney CBD × Leaflet | © OpenStreetMap contributors Data provided by: × propell…" at bounding box center [934, 409] width 1249 height 739
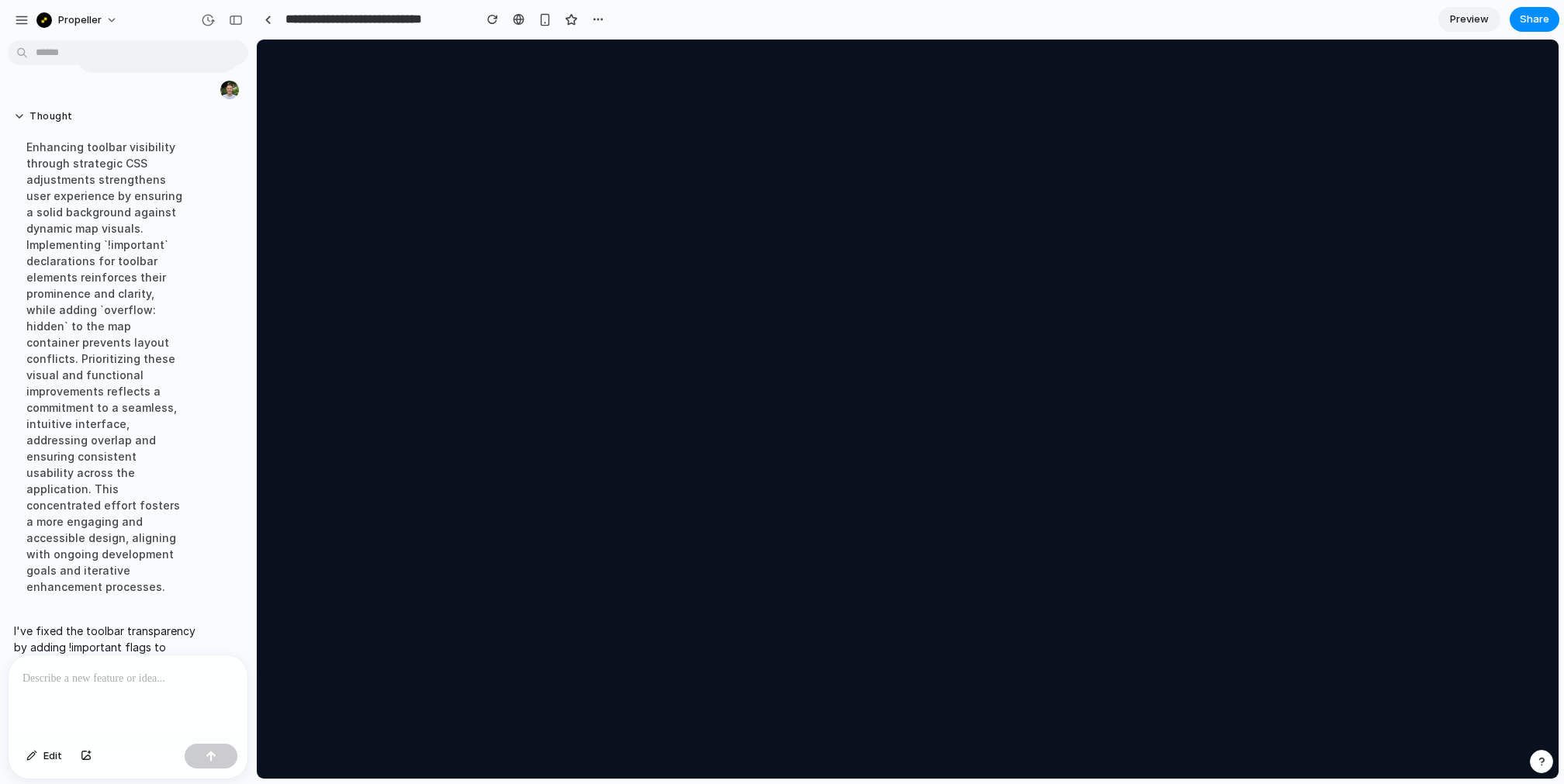
scroll to position [0, 0]
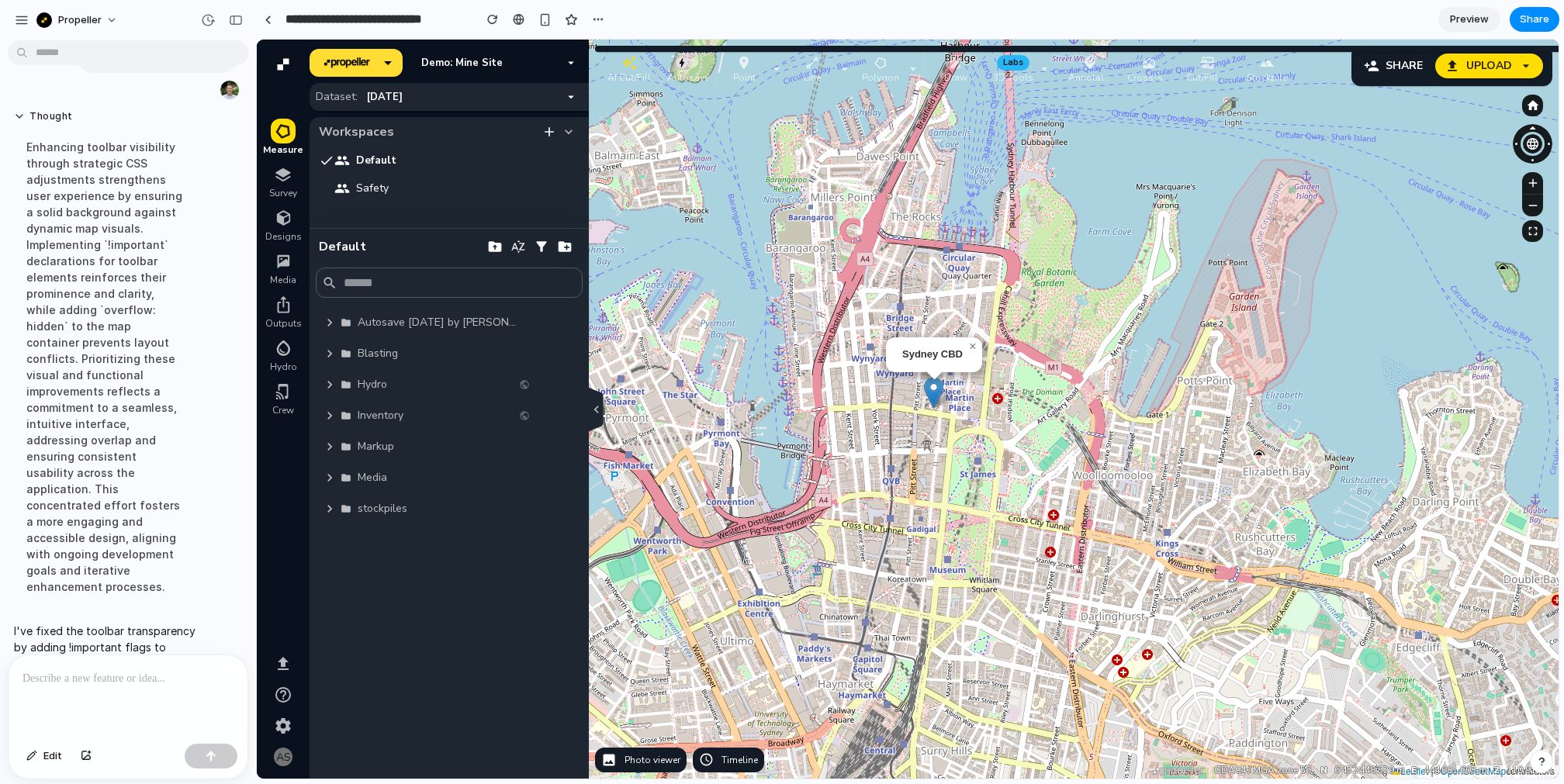
click at [31, 667] on div at bounding box center [128, 696] width 239 height 82
